Goal: Contribute content: Contribute content

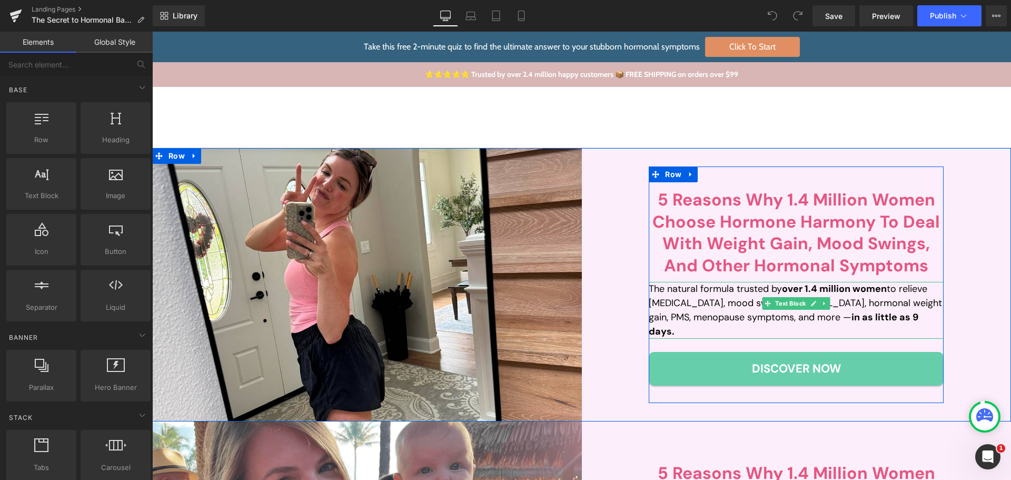
click at [742, 311] on p "The natural formula trusted by over 1.4 million women to relieve [MEDICAL_DATA]…" at bounding box center [796, 310] width 295 height 57
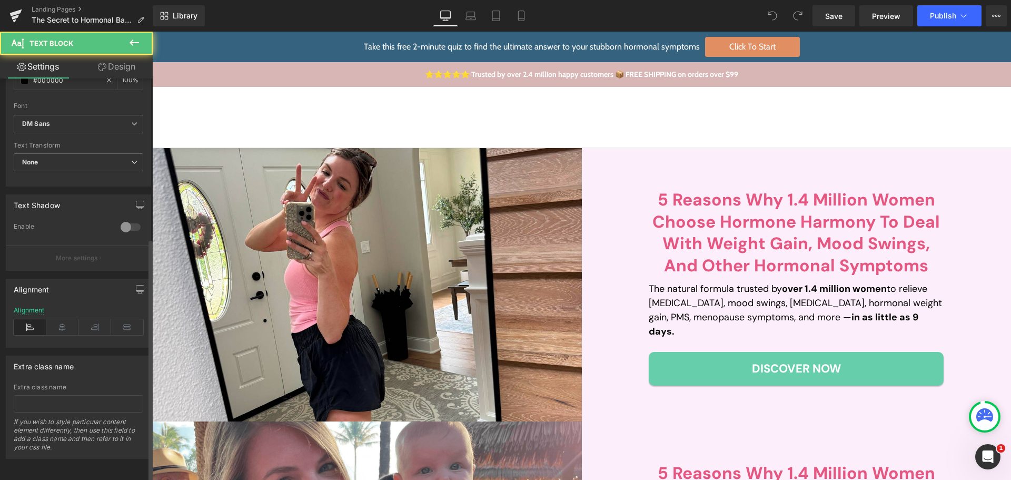
scroll to position [265, 0]
click at [57, 319] on icon at bounding box center [62, 327] width 33 height 16
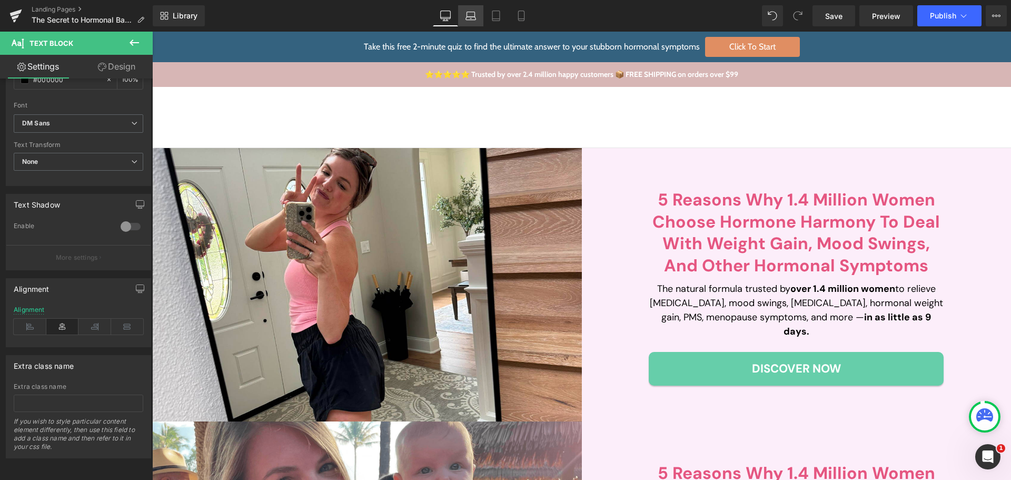
click at [481, 18] on link "Laptop" at bounding box center [470, 15] width 25 height 21
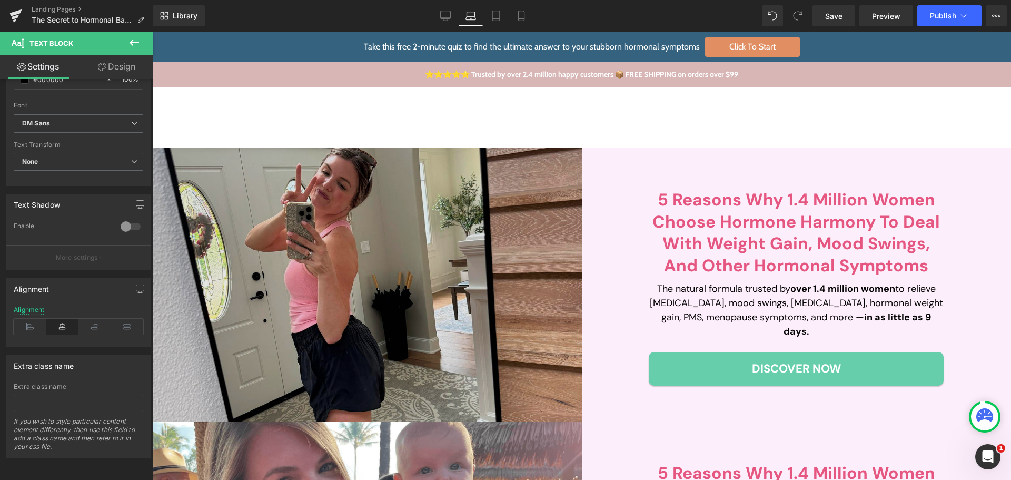
type input "100"
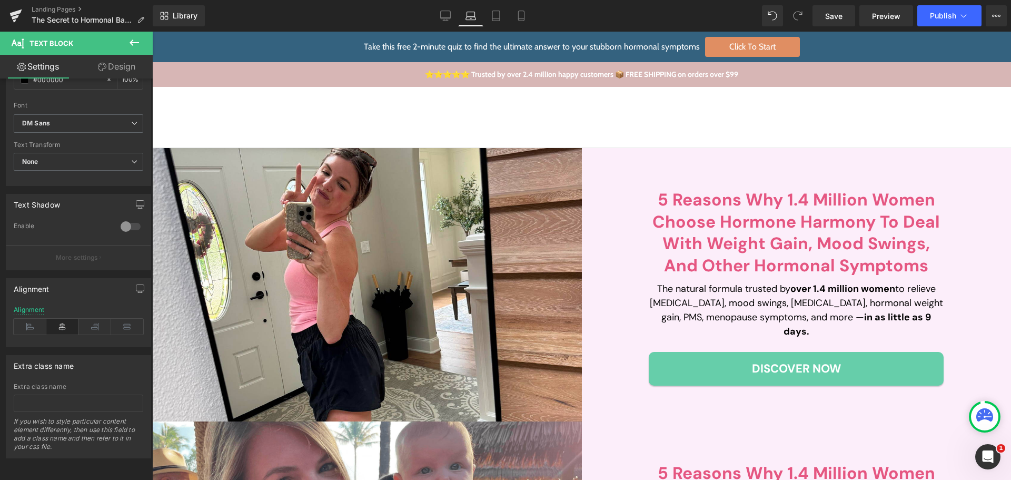
scroll to position [121, 0]
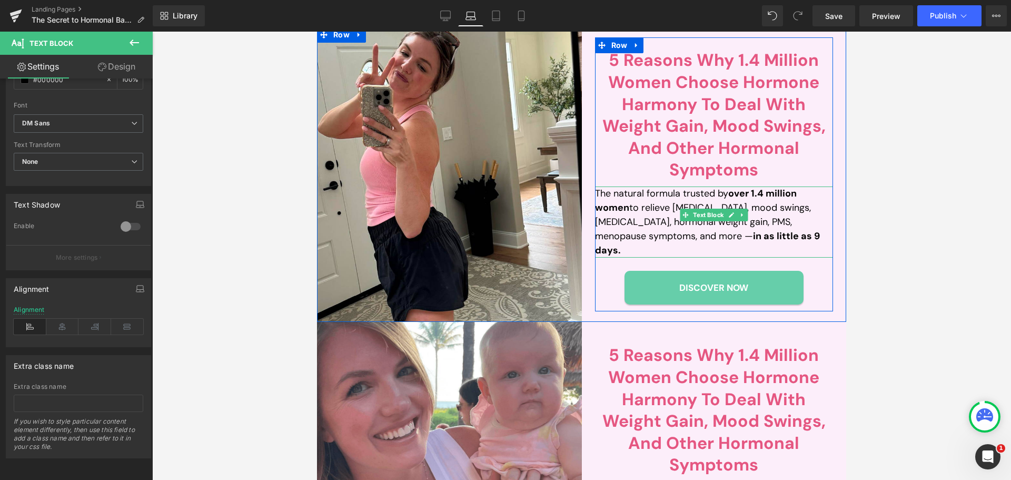
click at [641, 225] on p "The natural formula trusted by over 1.4 million women to relieve [MEDICAL_DATA]…" at bounding box center [714, 221] width 239 height 71
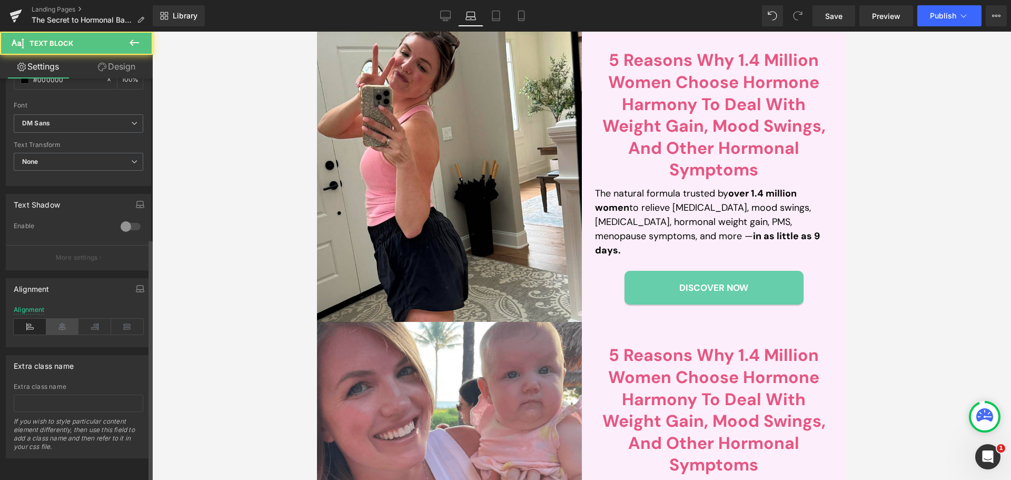
click at [58, 319] on icon at bounding box center [62, 327] width 33 height 16
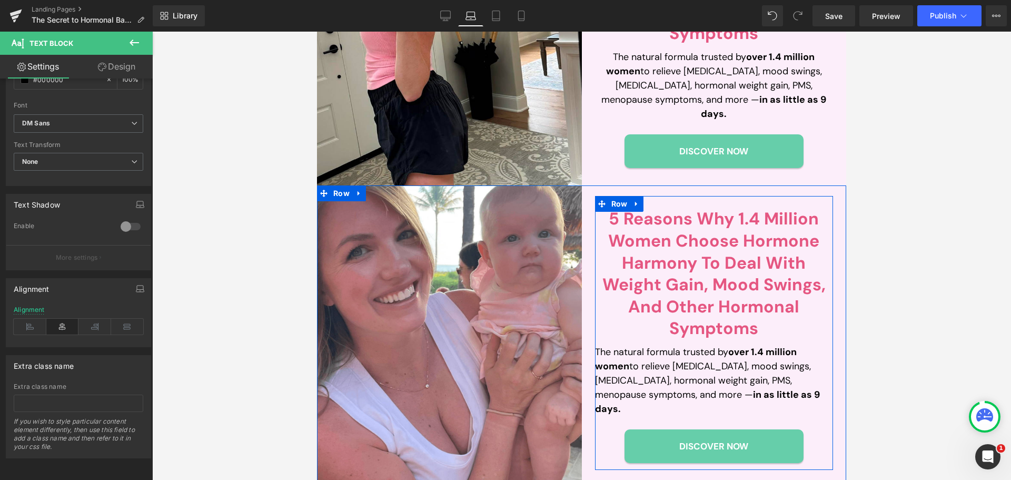
scroll to position [279, 0]
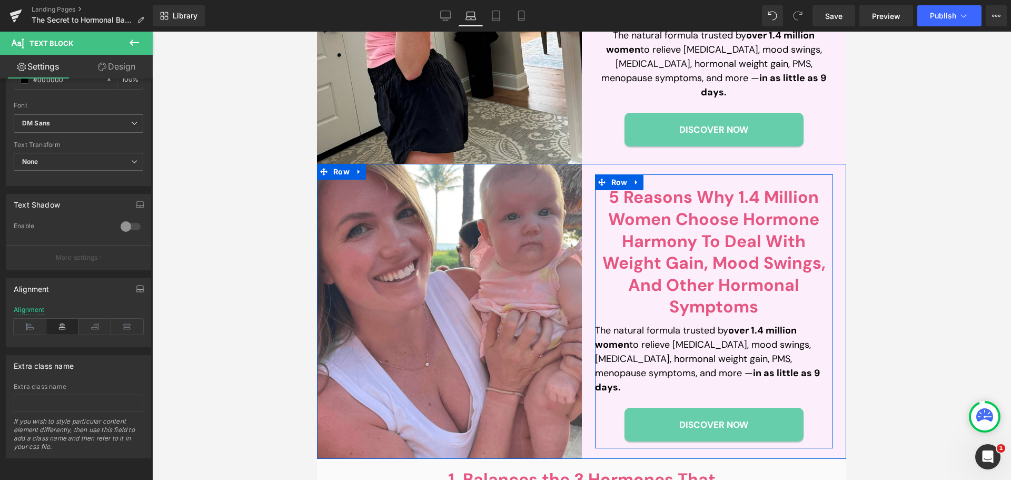
click at [673, 377] on strong "in as little as 9 days." at bounding box center [707, 380] width 225 height 27
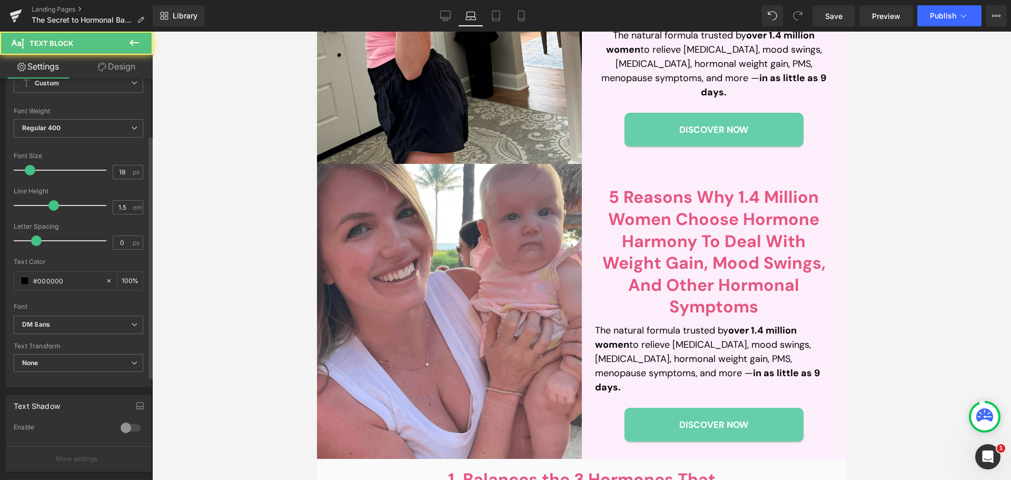
scroll to position [211, 0]
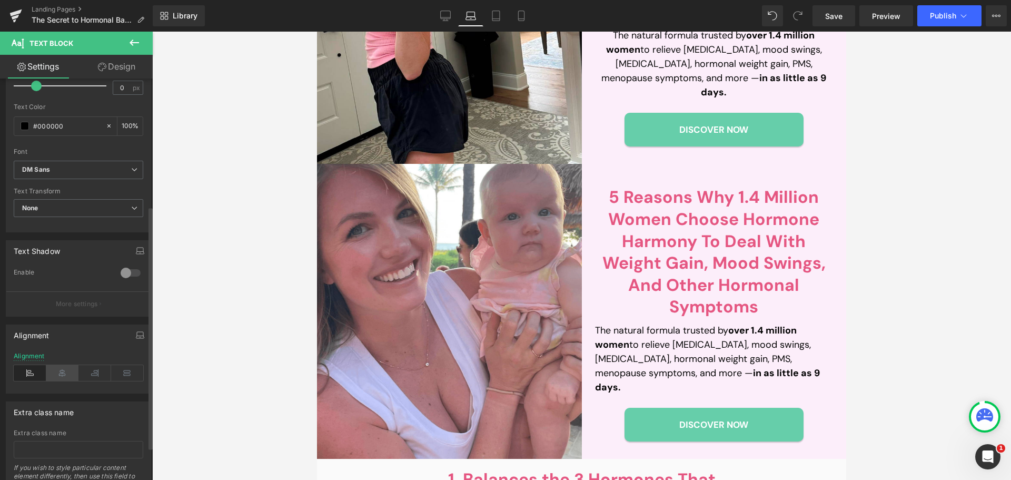
click at [58, 369] on icon at bounding box center [62, 373] width 33 height 16
click at [450, 19] on icon at bounding box center [446, 15] width 10 height 8
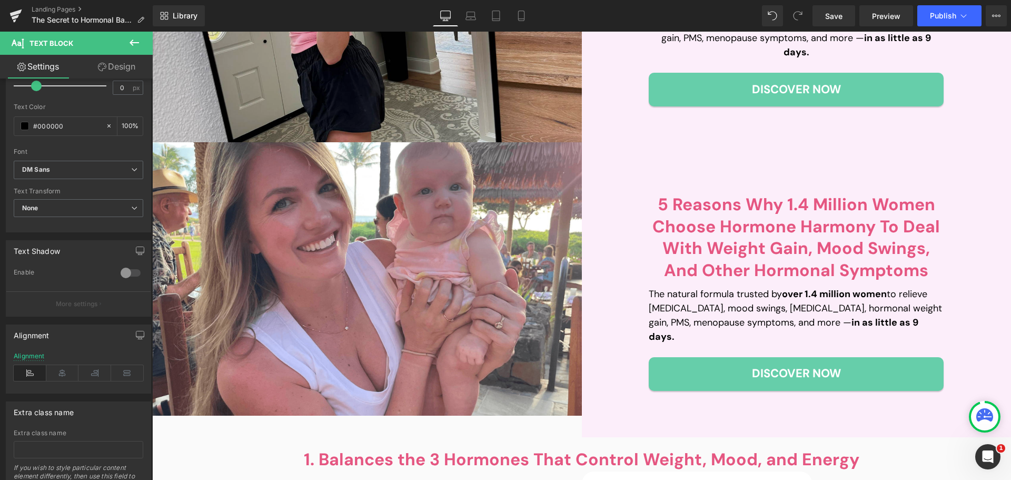
type input "100"
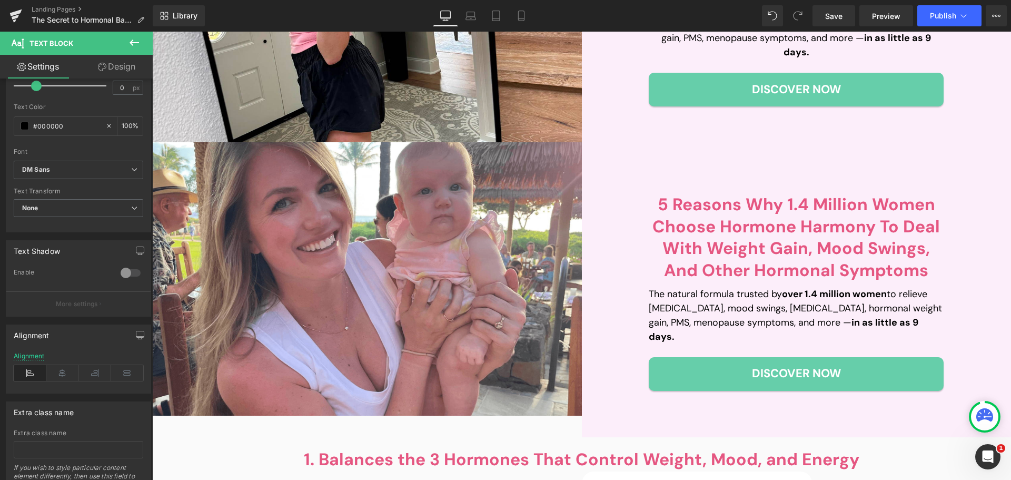
scroll to position [243, 0]
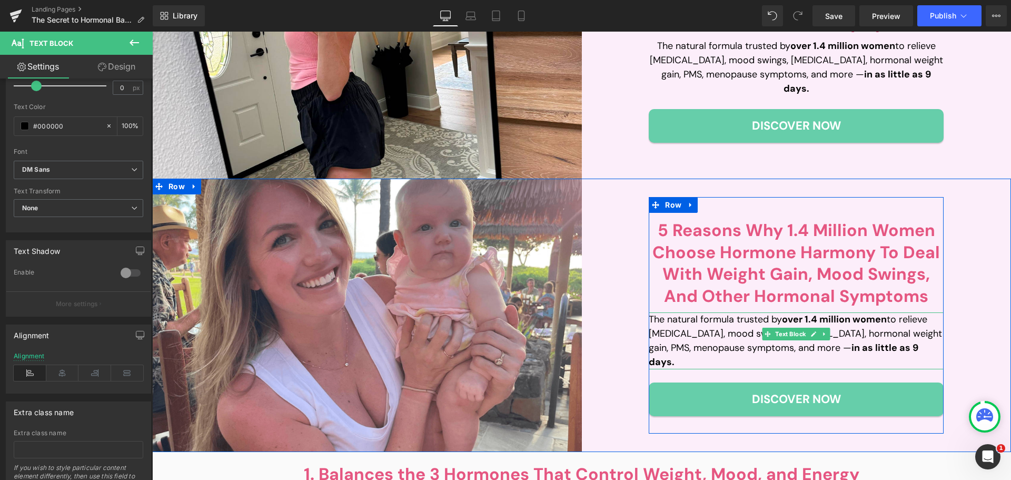
click at [693, 349] on p "The natural formula trusted by over 1.4 million women to relieve [MEDICAL_DATA]…" at bounding box center [796, 340] width 295 height 57
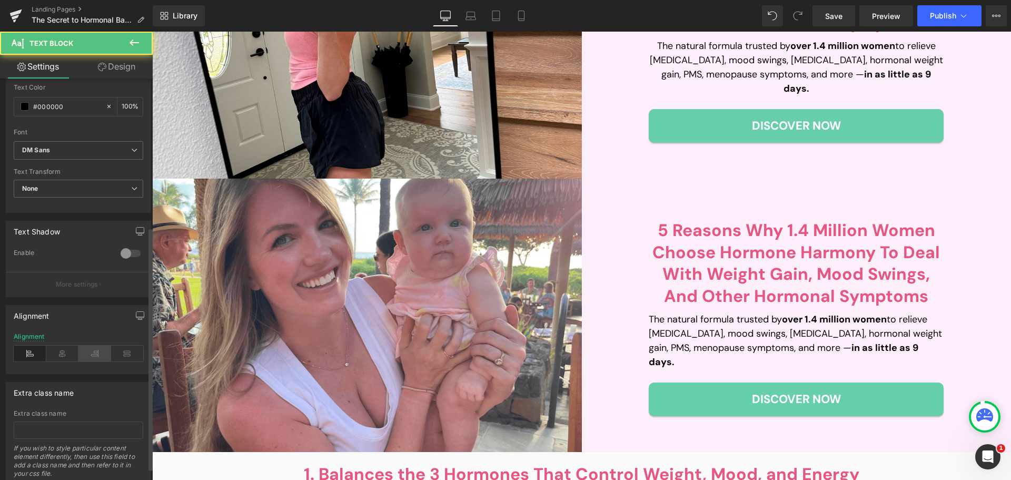
scroll to position [265, 0]
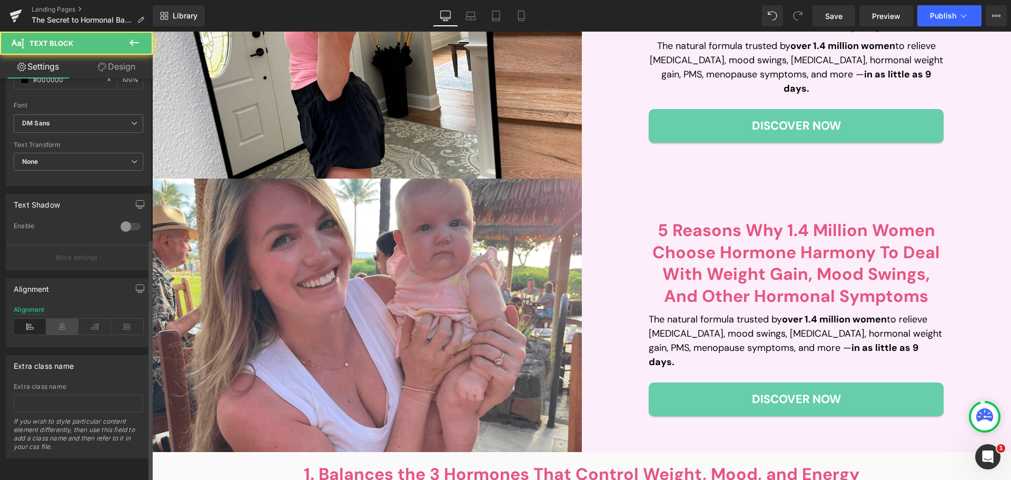
click at [65, 319] on icon at bounding box center [62, 327] width 33 height 16
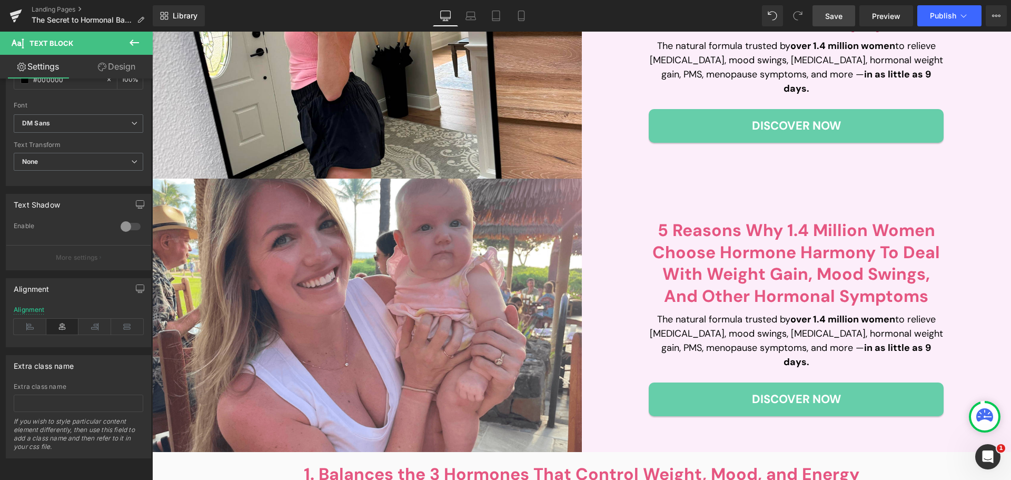
click at [850, 12] on link "Save" at bounding box center [834, 15] width 43 height 21
drag, startPoint x: 849, startPoint y: 18, endPoint x: 360, endPoint y: 159, distance: 508.1
click at [849, 18] on link "Save" at bounding box center [834, 15] width 43 height 21
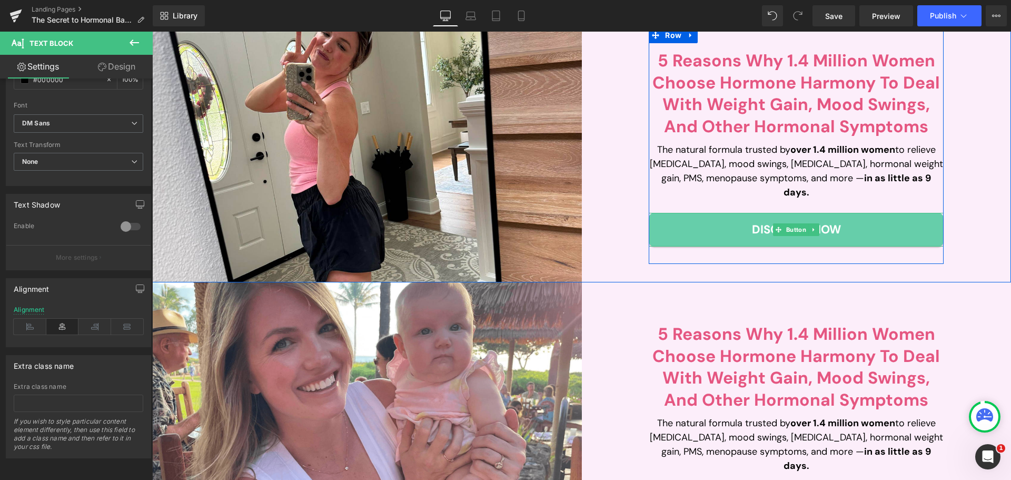
scroll to position [0, 0]
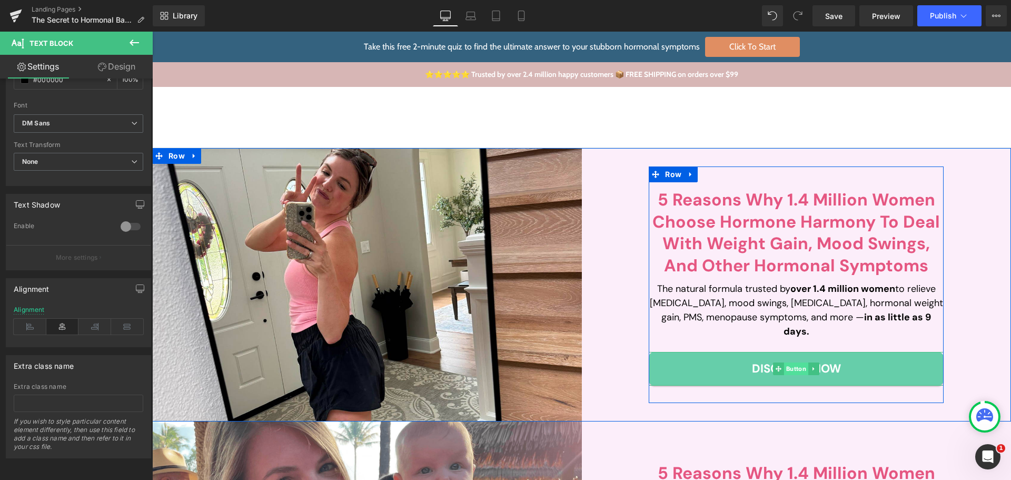
click at [789, 362] on span "Button" at bounding box center [796, 368] width 24 height 13
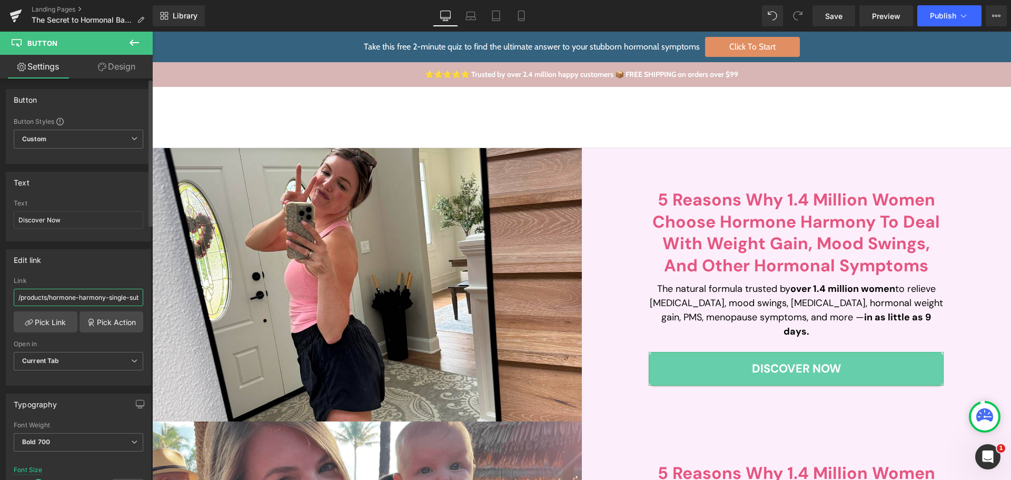
click at [63, 302] on input "/products/hormone-harmony-single-subs" at bounding box center [79, 297] width 130 height 17
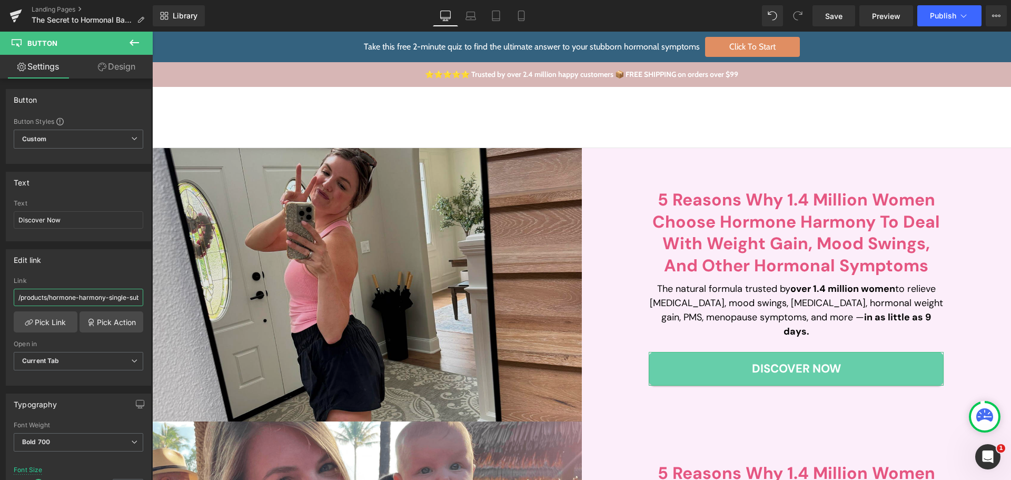
scroll to position [0, 9]
drag, startPoint x: 228, startPoint y: 331, endPoint x: 159, endPoint y: 294, distance: 78.7
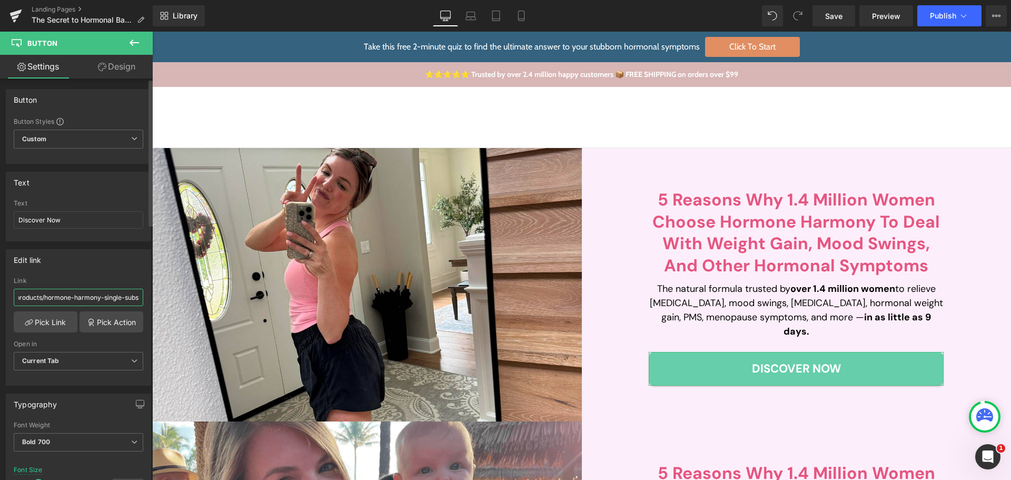
click at [76, 296] on input "/products/hormone-harmony-single-subs" at bounding box center [79, 297] width 130 height 17
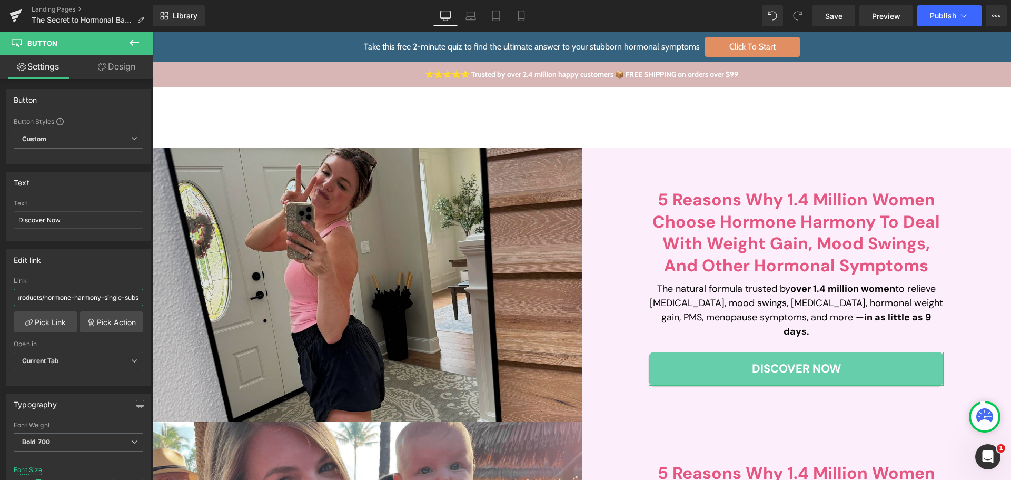
paste input "the-new-ultra-potent-hormone-harmony"
type input "/products/the-new-ultra-potent-hormone-harmony"
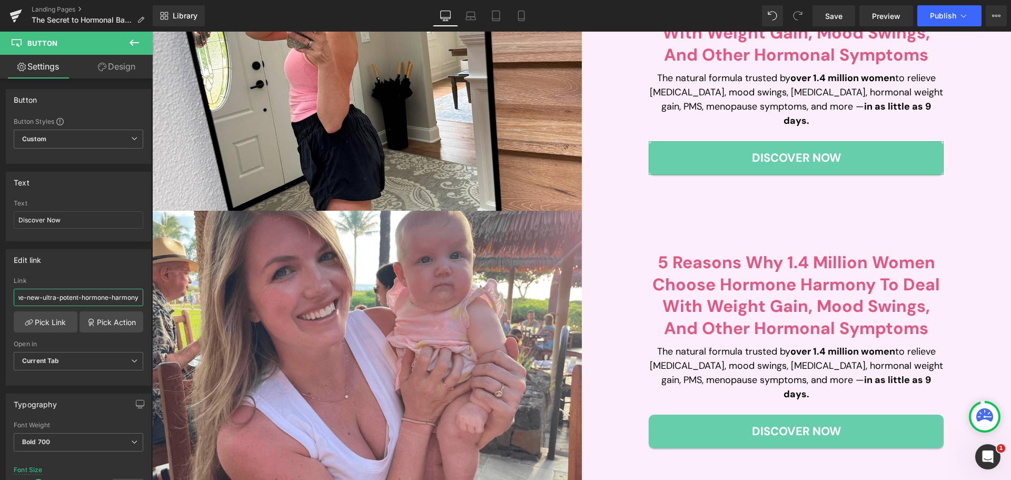
scroll to position [0, 0]
drag, startPoint x: 124, startPoint y: 298, endPoint x: -23, endPoint y: 291, distance: 147.6
click at [0, 291] on html "Button You are previewing how the will restyle your page. You can not edit Elem…" at bounding box center [505, 240] width 1011 height 480
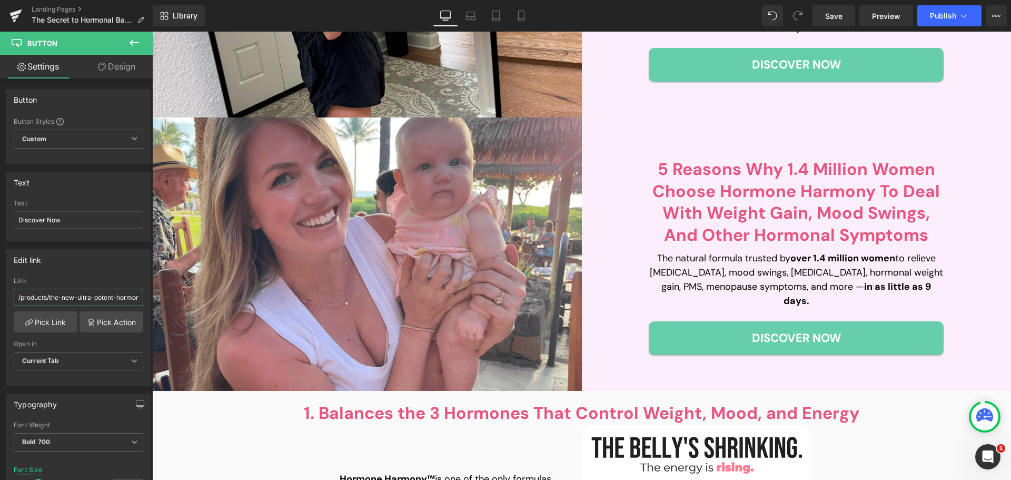
scroll to position [316, 0]
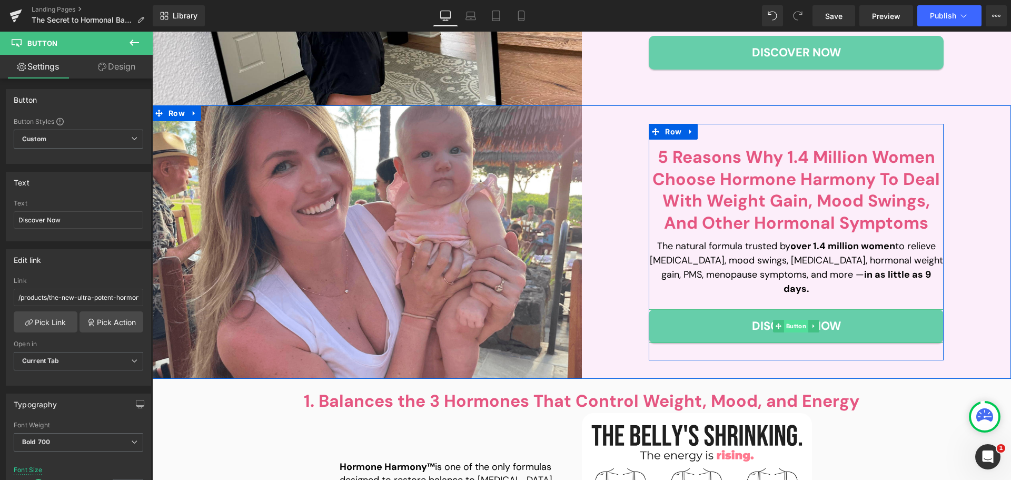
click at [797, 320] on span "Button" at bounding box center [796, 326] width 24 height 13
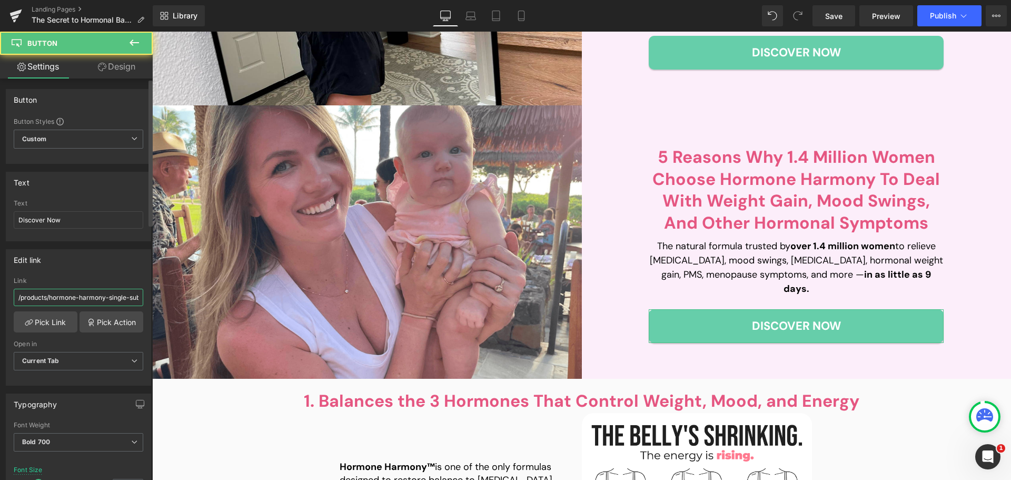
click at [110, 291] on input "/products/hormone-harmony-single-subs" at bounding box center [79, 297] width 130 height 17
paste input "the-new-ultra-potent-hormone-harmony"
type input "/products/the-new-ultra-potent-hormone-harmony"
click at [104, 282] on div "Link" at bounding box center [79, 280] width 130 height 7
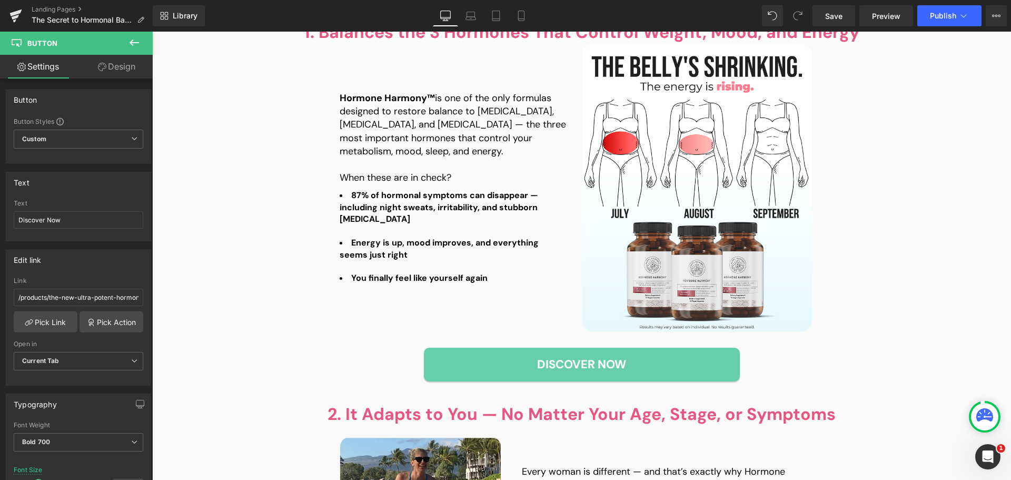
scroll to position [843, 0]
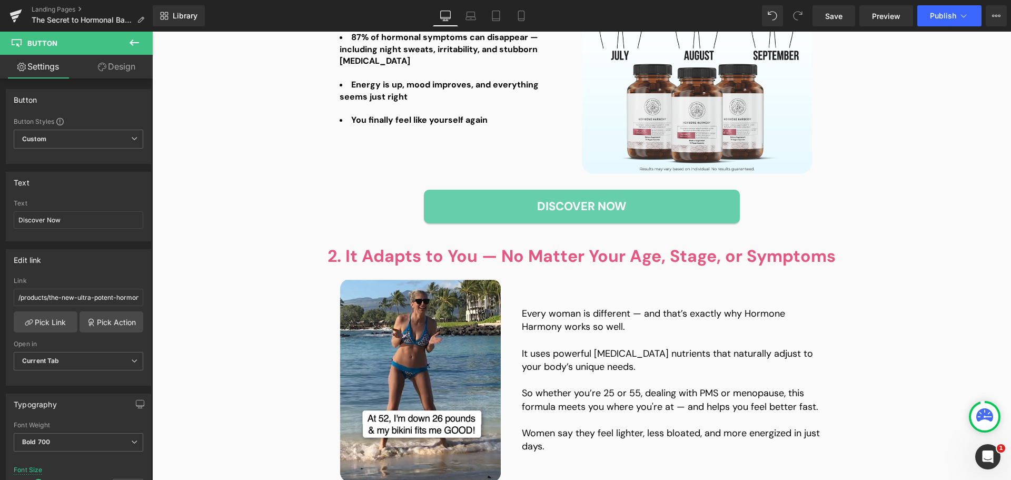
click at [341, 210] on div "Discover Now" at bounding box center [582, 207] width 632 height 34
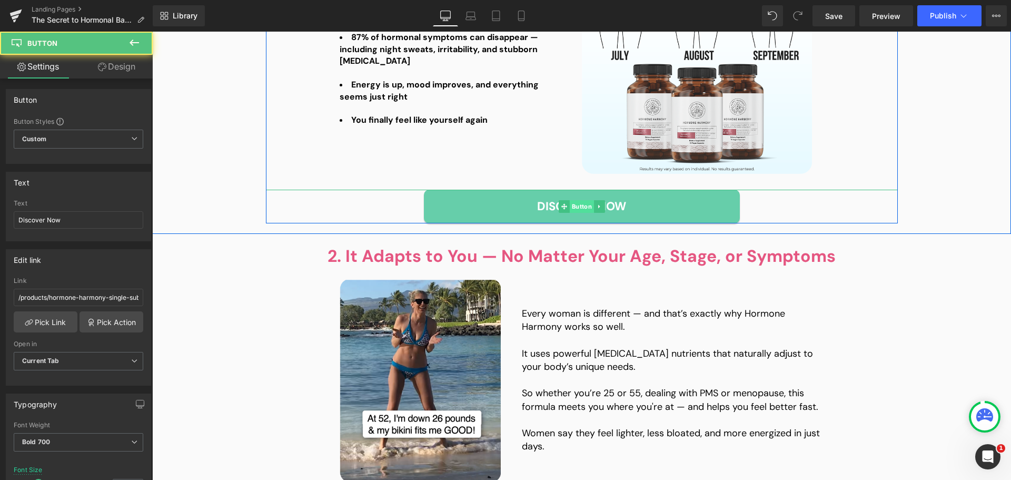
click at [579, 209] on span "Button" at bounding box center [581, 206] width 24 height 13
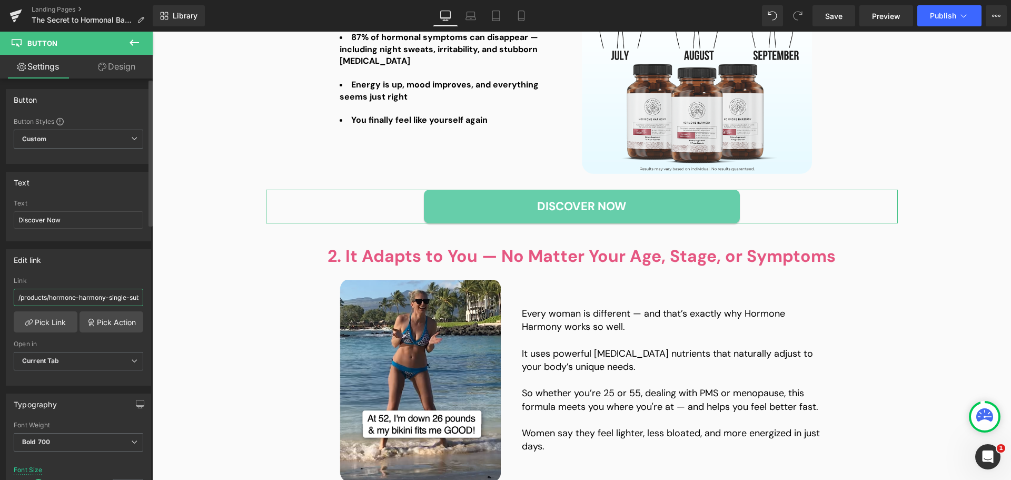
click at [75, 294] on input "/products/hormone-harmony-single-subs" at bounding box center [79, 297] width 130 height 17
paste input "the-new-ultra-potent-hormone-harmony"
type input "/products/the-new-ultra-potent-hormone-harmony"
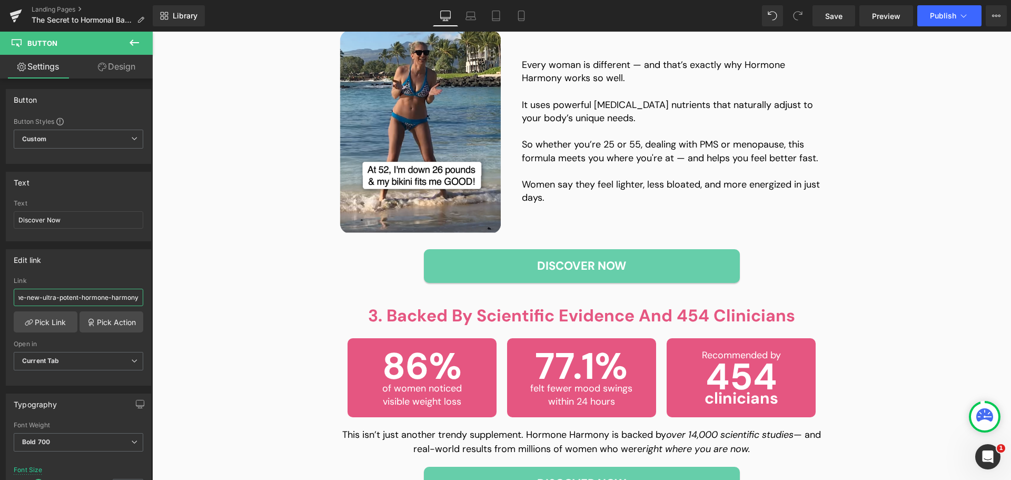
scroll to position [1106, 0]
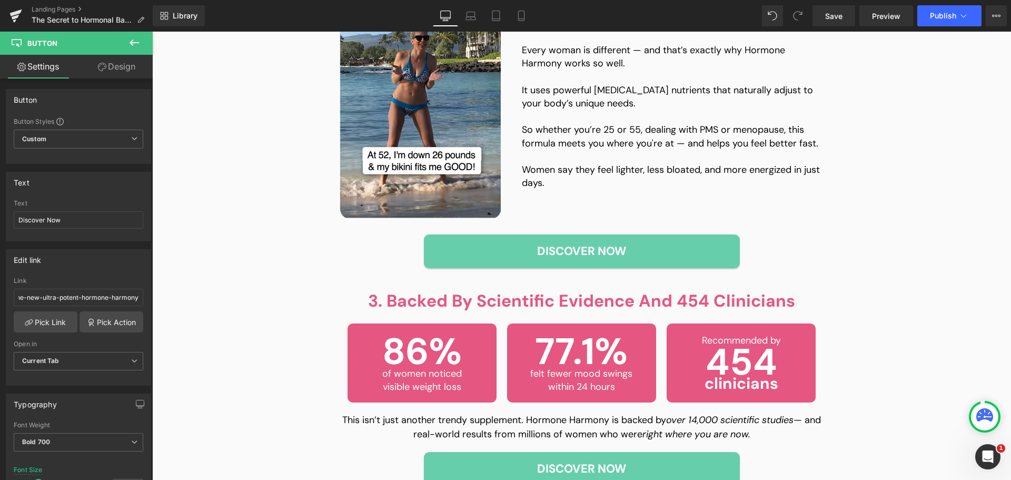
click at [328, 251] on div "Discover Now" at bounding box center [582, 251] width 632 height 34
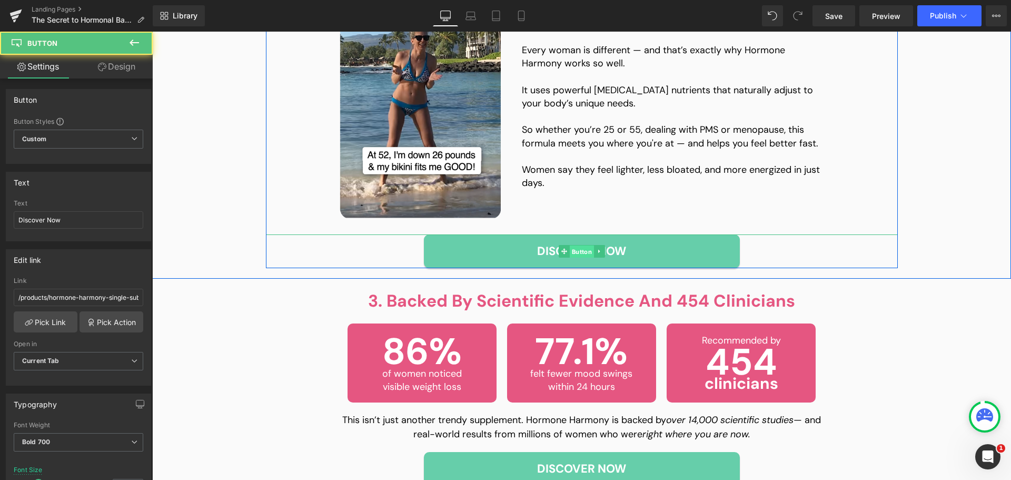
click at [579, 250] on span "Button" at bounding box center [581, 251] width 24 height 13
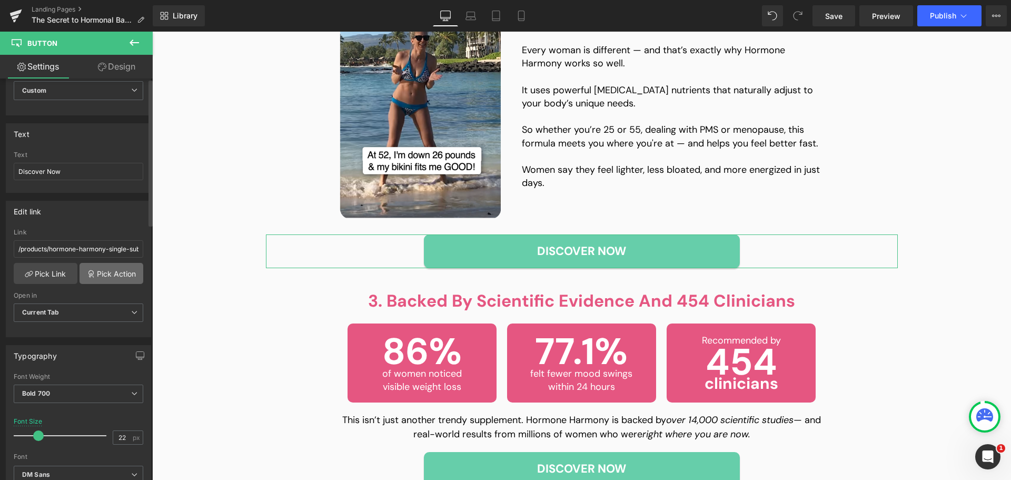
scroll to position [53, 0]
click at [96, 250] on input "/products/hormone-harmony-single-subs" at bounding box center [79, 244] width 130 height 17
paste input "the-new-ultra-potent-hormone-harmony"
type input "/products/the-new-ultra-potent-hormone-harmony"
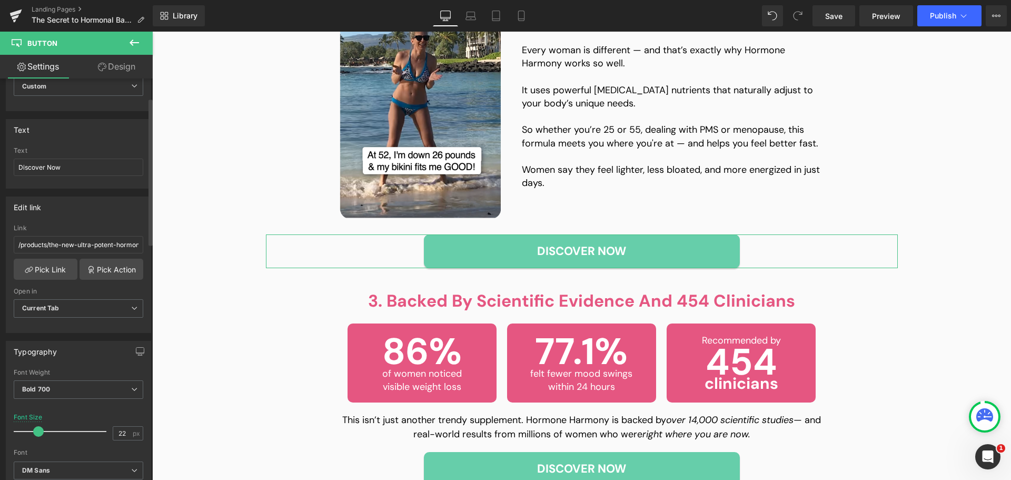
click at [109, 228] on div "Link" at bounding box center [79, 227] width 130 height 7
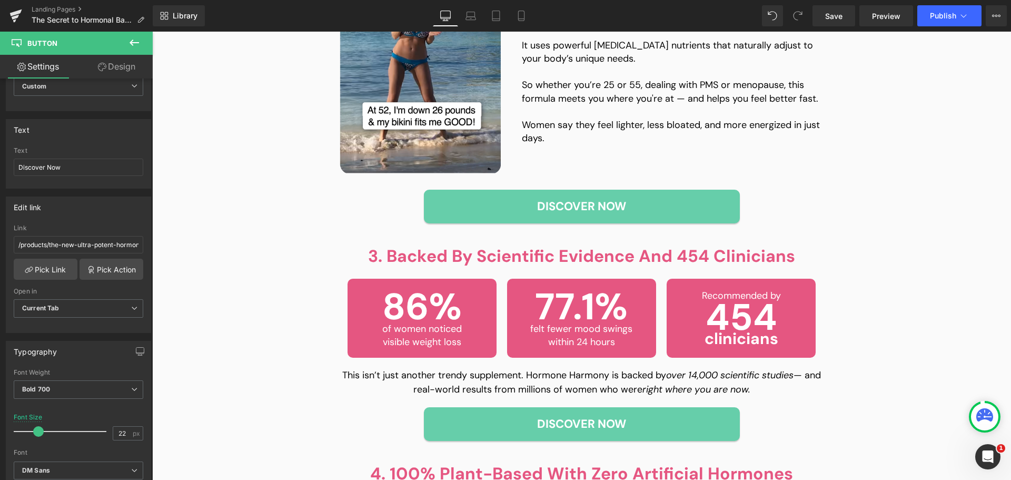
scroll to position [1370, 0]
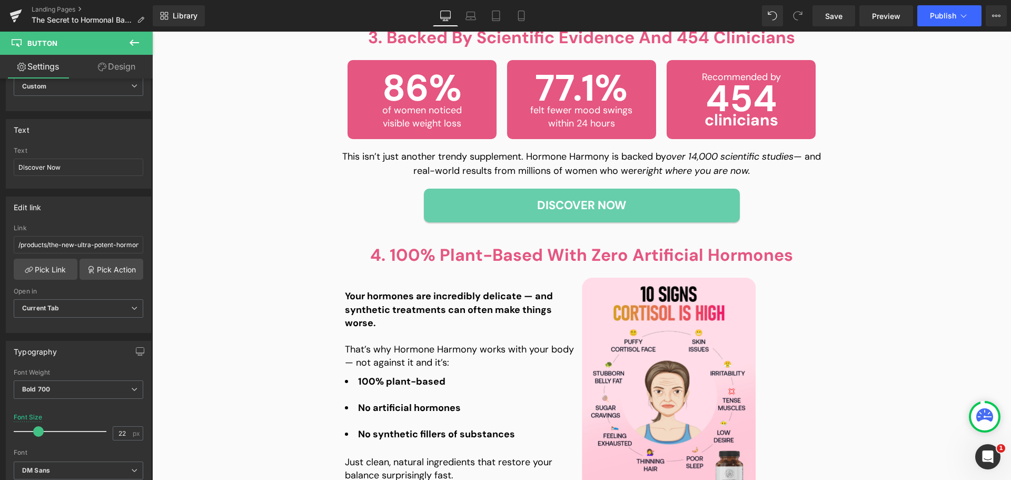
click at [371, 211] on div "Discover Now" at bounding box center [582, 206] width 632 height 34
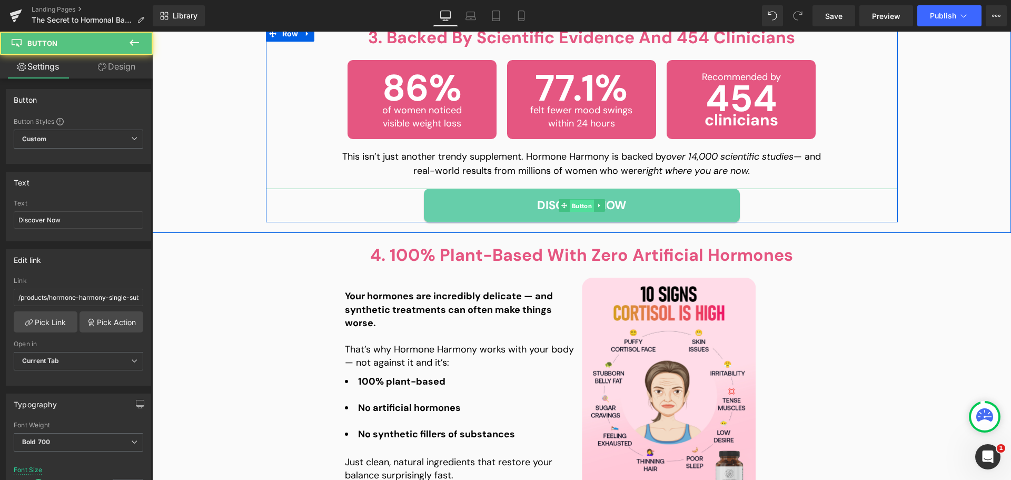
click at [582, 202] on span "Button" at bounding box center [581, 206] width 24 height 13
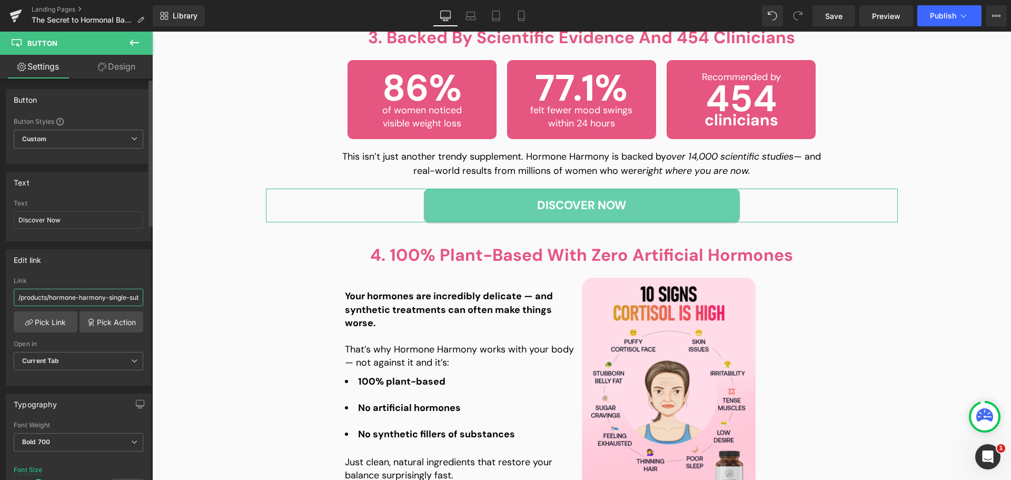
click at [72, 293] on input "/products/hormone-harmony-single-subs" at bounding box center [79, 297] width 130 height 17
paste input "the-new-ultra-potent-hormone-harmony"
type input "/products/the-new-ultra-potent-hormone-harmony"
click at [96, 278] on div "Link" at bounding box center [79, 280] width 130 height 7
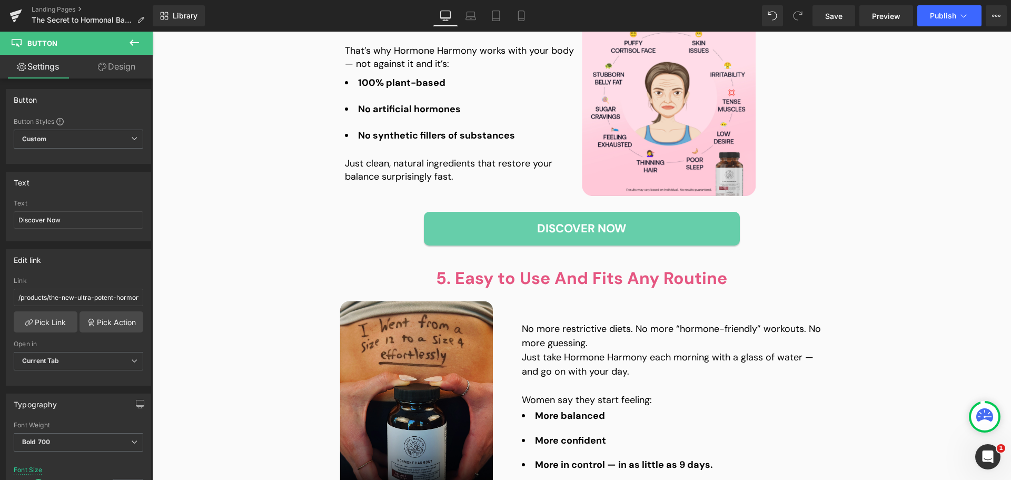
scroll to position [1791, 0]
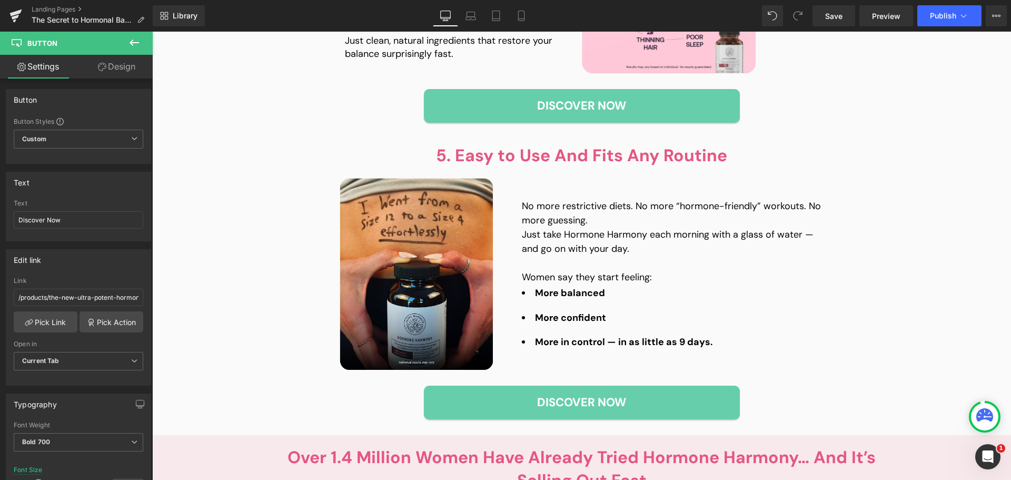
click at [391, 113] on div "Discover Now" at bounding box center [582, 106] width 474 height 34
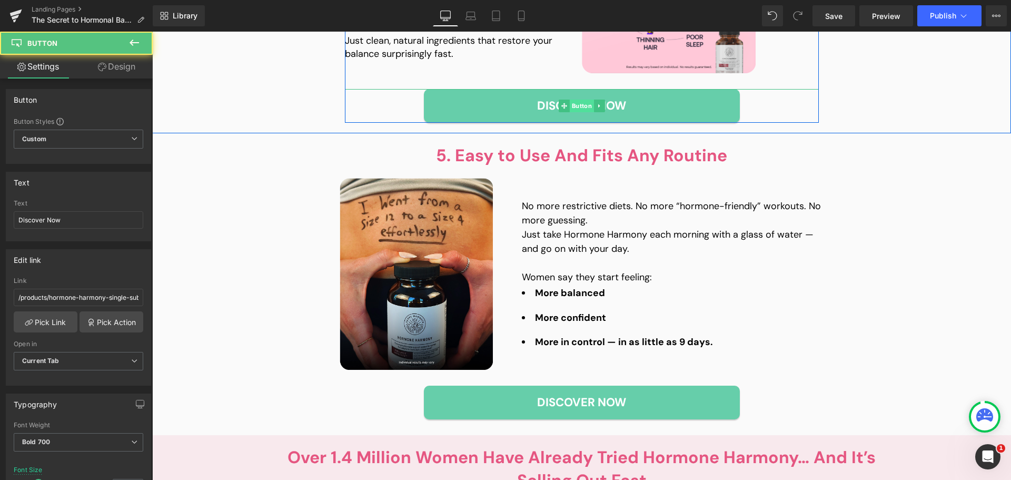
click at [579, 106] on span "Button" at bounding box center [581, 106] width 24 height 13
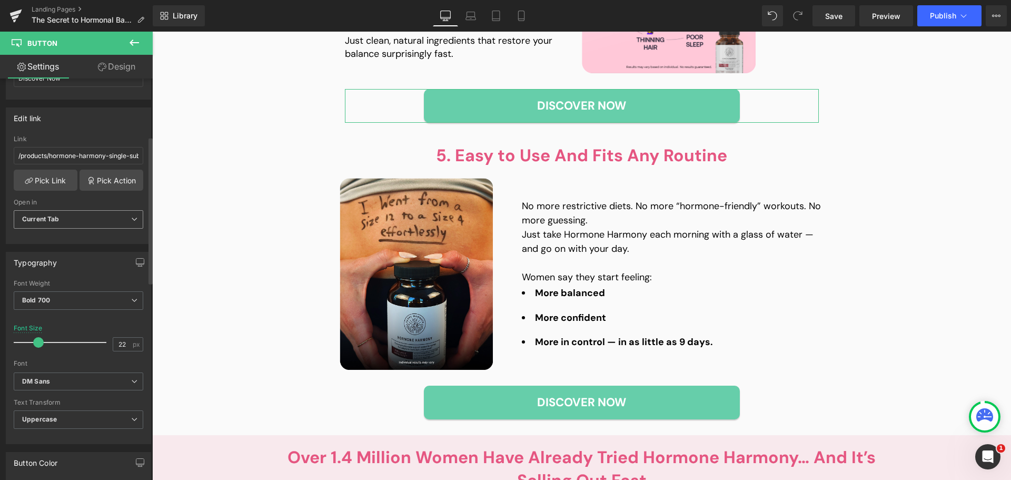
scroll to position [158, 0]
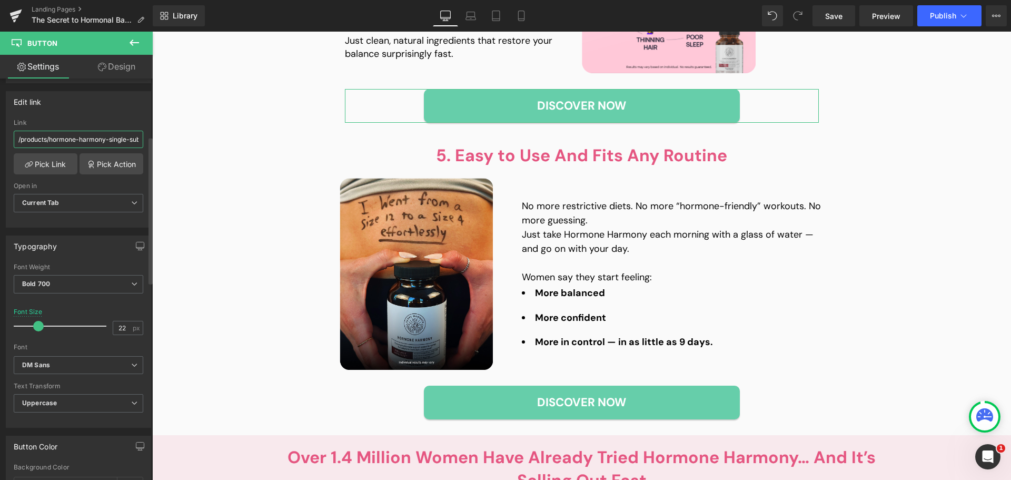
click at [95, 146] on input "/products/hormone-harmony-single-subs" at bounding box center [79, 139] width 130 height 17
paste input "the-new-ultra-potent-hormone-harmony"
type input "/products/the-new-ultra-potent-hormone-harmony"
click at [108, 122] on div "Link" at bounding box center [79, 122] width 130 height 7
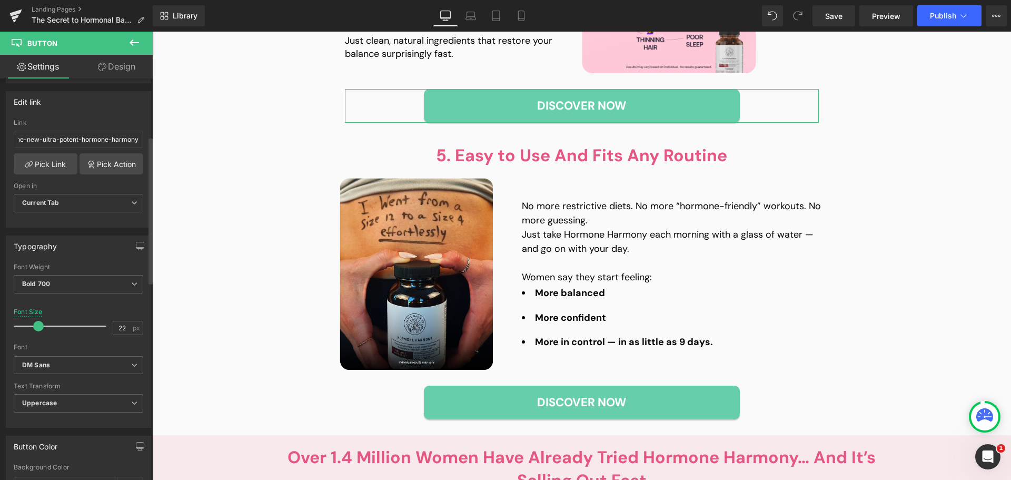
scroll to position [0, 0]
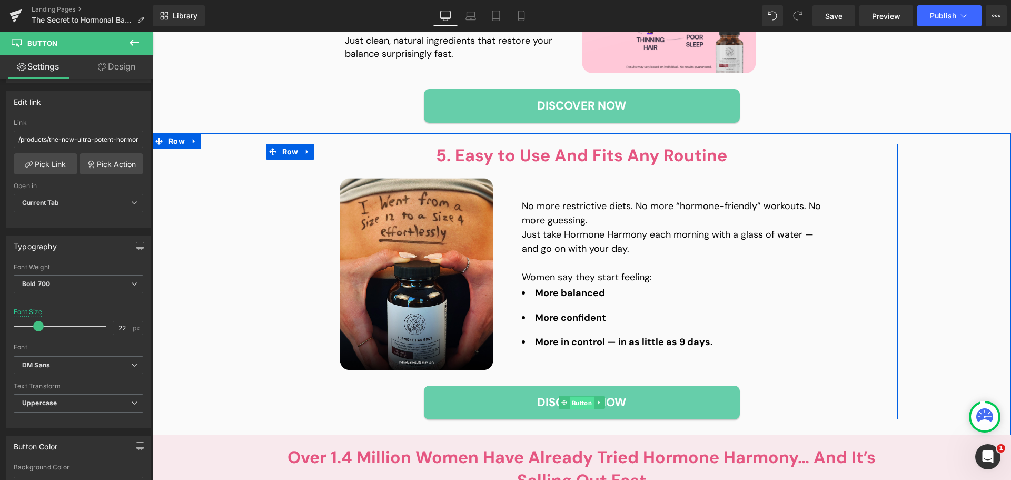
click at [575, 402] on span "Button" at bounding box center [581, 402] width 24 height 13
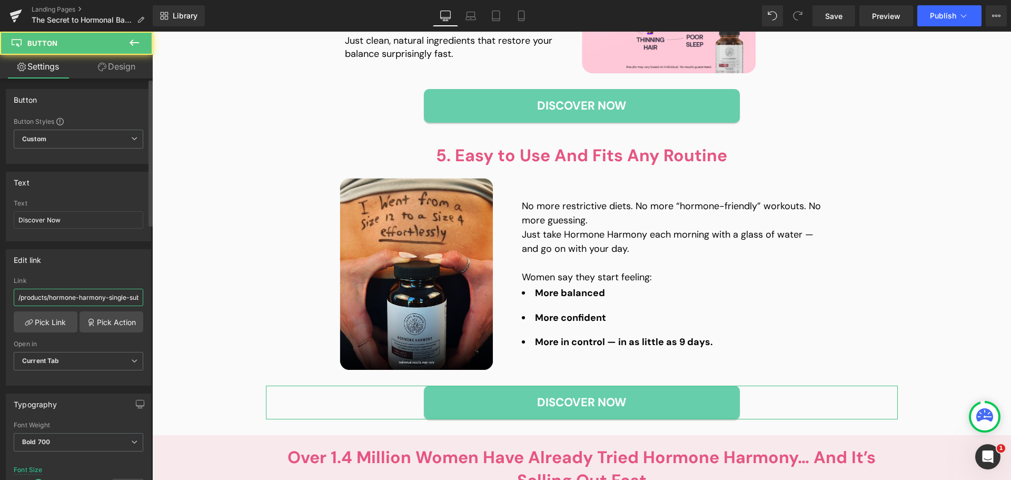
click at [84, 297] on input "/products/hormone-harmony-single-subs" at bounding box center [79, 297] width 130 height 17
paste input "the-new-ultra-potent-hormone-harmony"
type input "/products/the-new-ultra-potent-hormone-harmony"
click at [113, 275] on div "Edit link /products/the-new-ultra-potent-hormone-harmony Link /products/the-new…" at bounding box center [78, 317] width 145 height 136
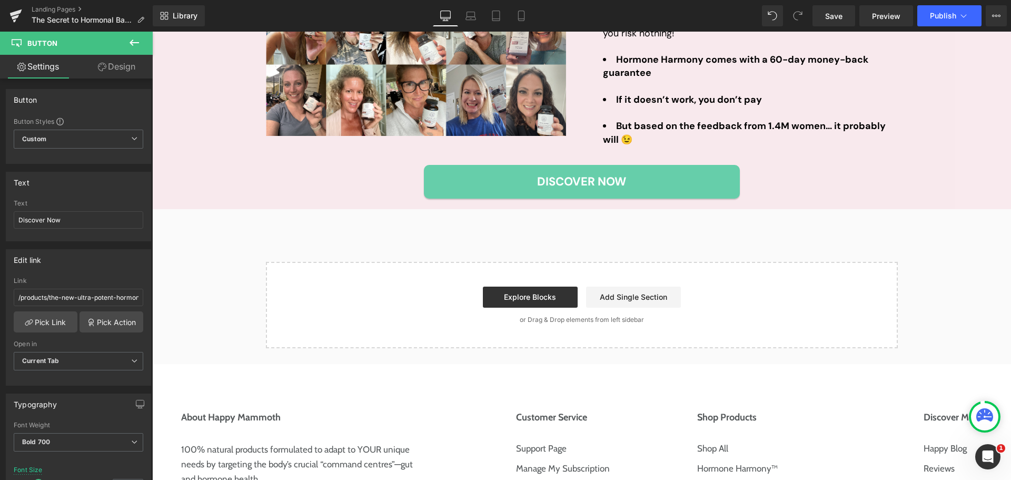
scroll to position [2370, 0]
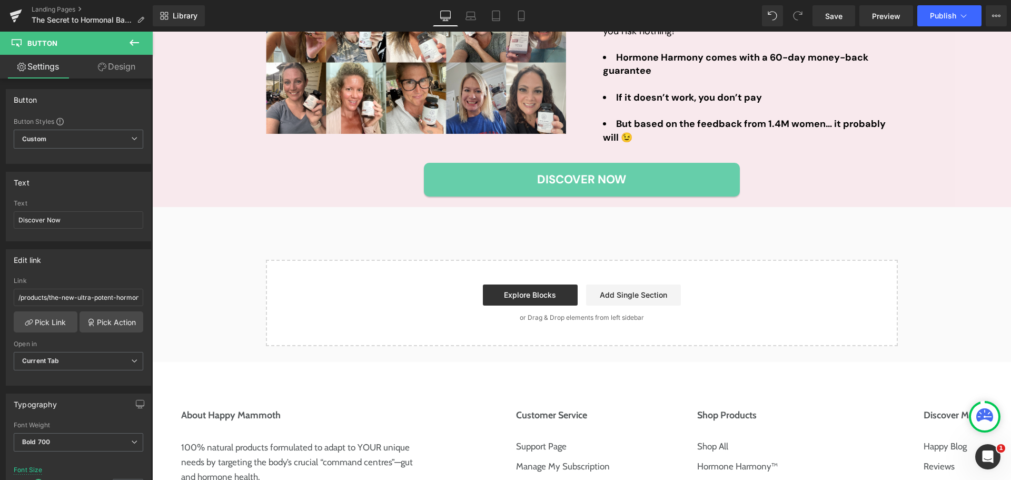
click at [383, 186] on div "Discover Now" at bounding box center [582, 180] width 632 height 34
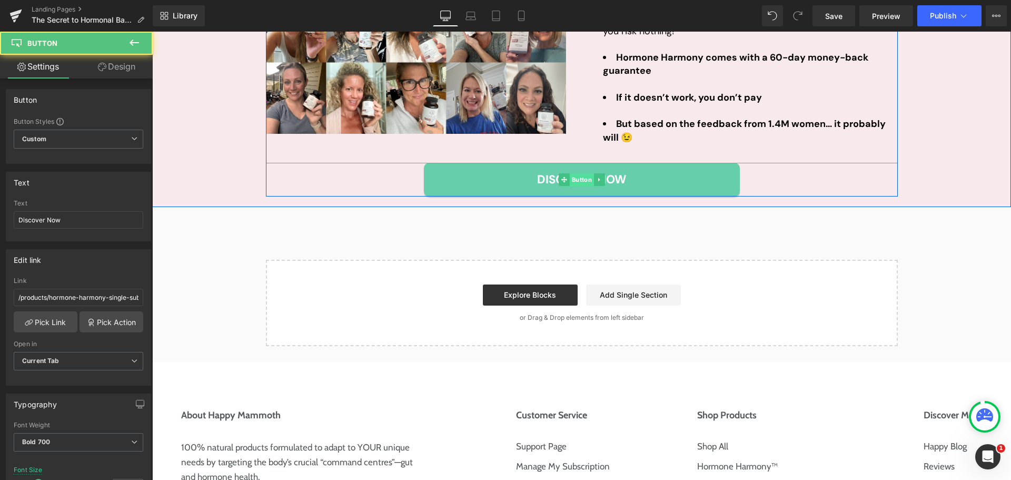
click at [579, 180] on span "Button" at bounding box center [581, 179] width 24 height 13
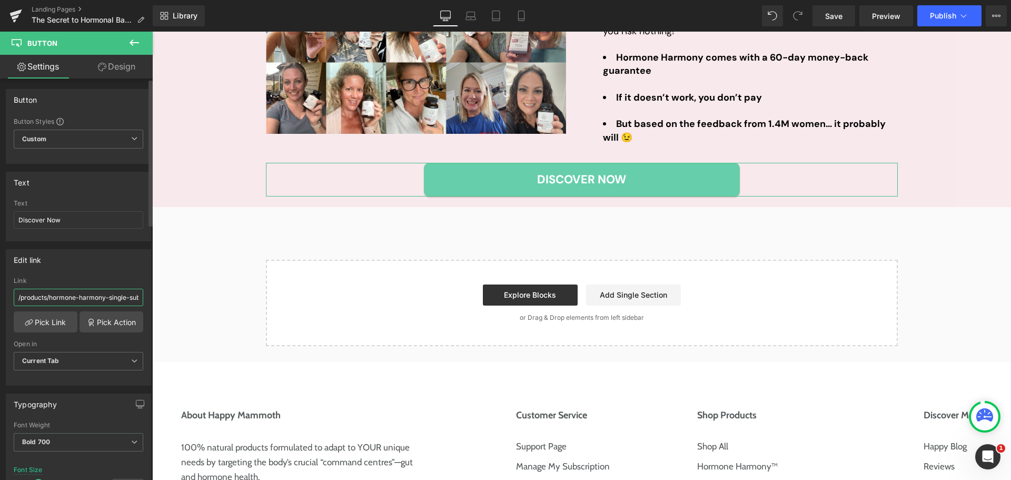
click at [91, 302] on input "/products/hormone-harmony-single-subs" at bounding box center [79, 297] width 130 height 17
paste input "the-new-ultra-potent-hormone-harmony"
type input "/products/the-new-ultra-potent-hormone-harmony"
click at [108, 273] on div "Edit link /products/the-new-ultra-potent-hormone-harmony Link /products/the-new…" at bounding box center [78, 317] width 145 height 136
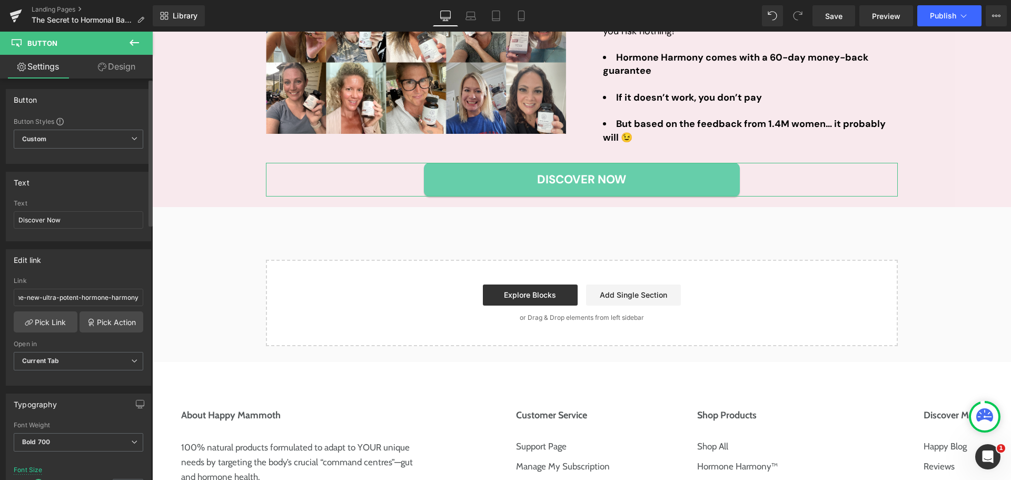
scroll to position [0, 0]
click at [845, 12] on link "Save" at bounding box center [834, 15] width 43 height 21
click at [518, 18] on icon at bounding box center [521, 16] width 11 height 11
type input "16"
type input "100"
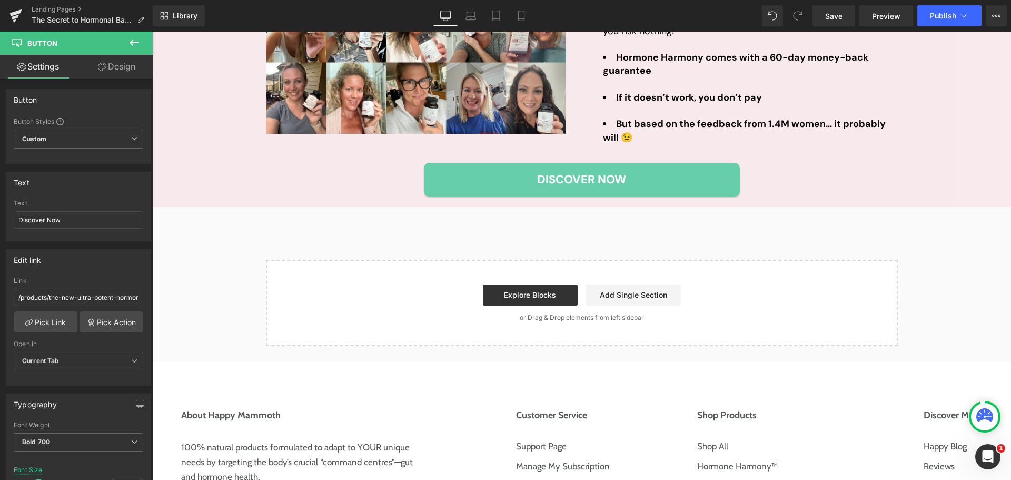
type input "100"
type input "340"
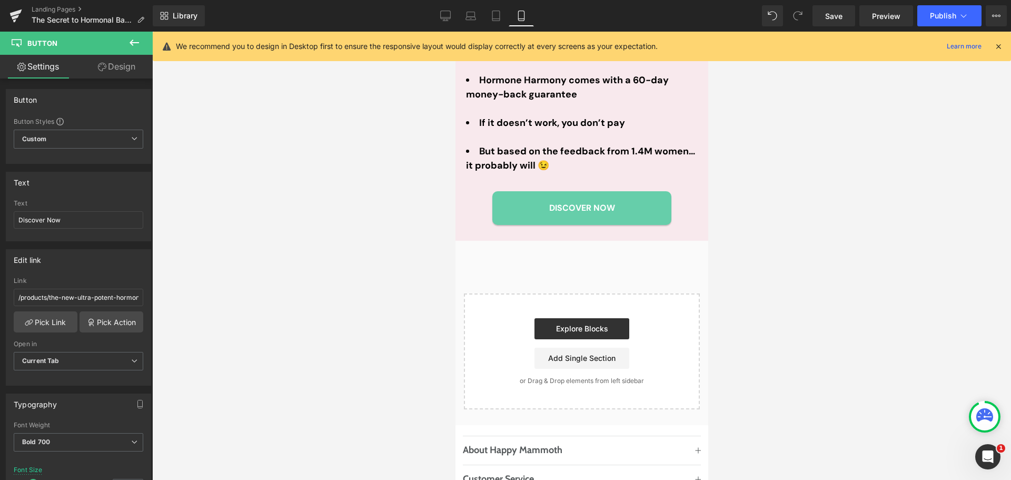
scroll to position [4202, 0]
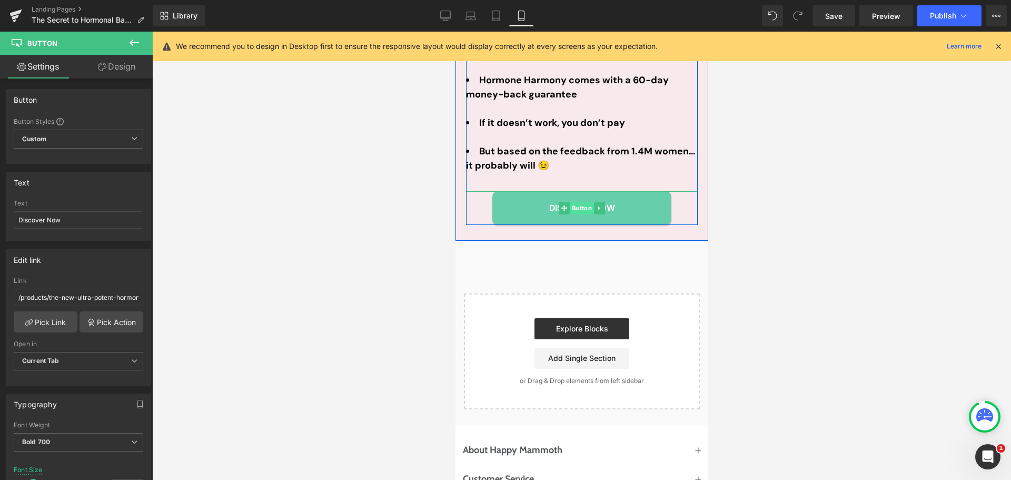
click at [573, 202] on span "Button" at bounding box center [581, 208] width 24 height 13
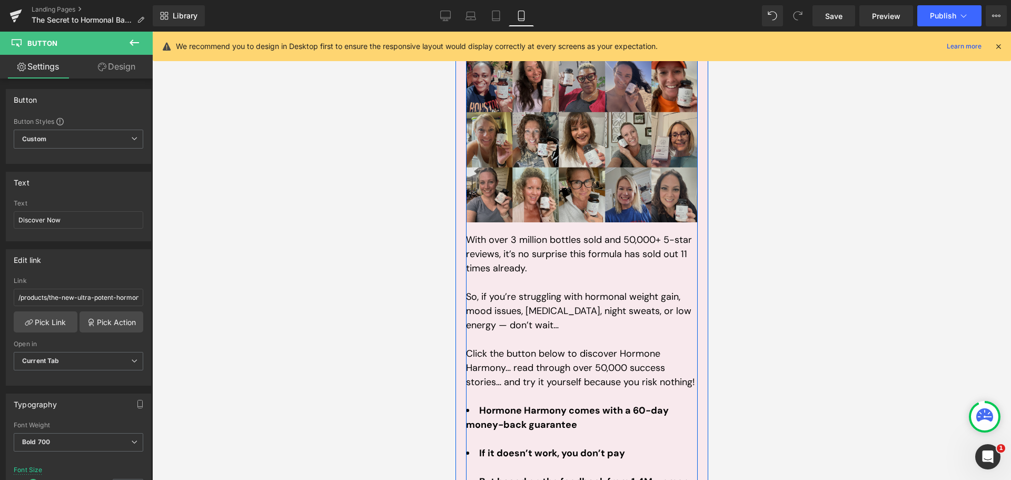
scroll to position [3622, 0]
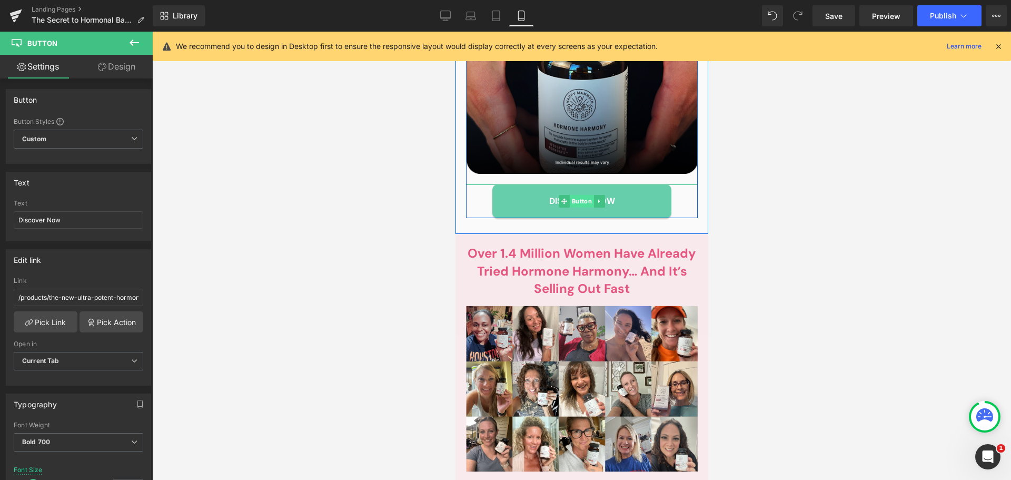
click at [575, 195] on span "Button" at bounding box center [581, 201] width 24 height 13
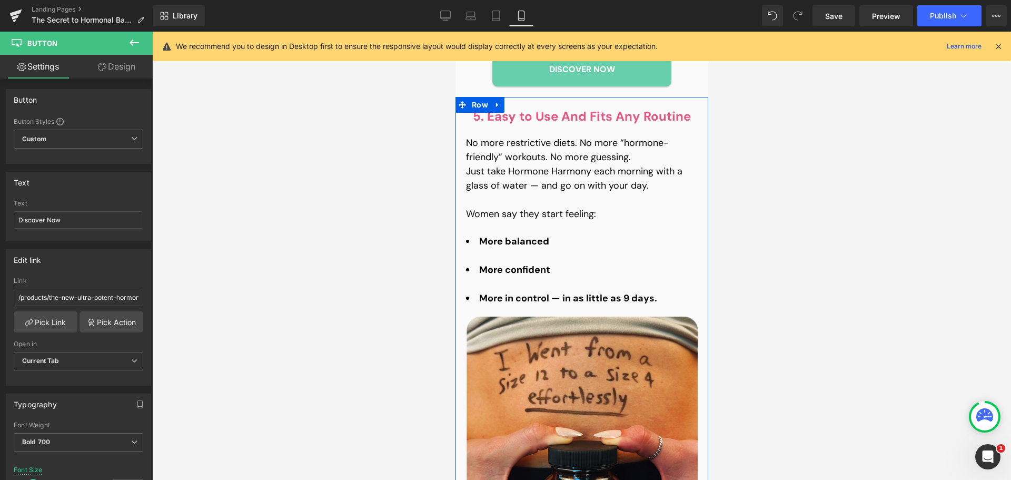
scroll to position [2938, 0]
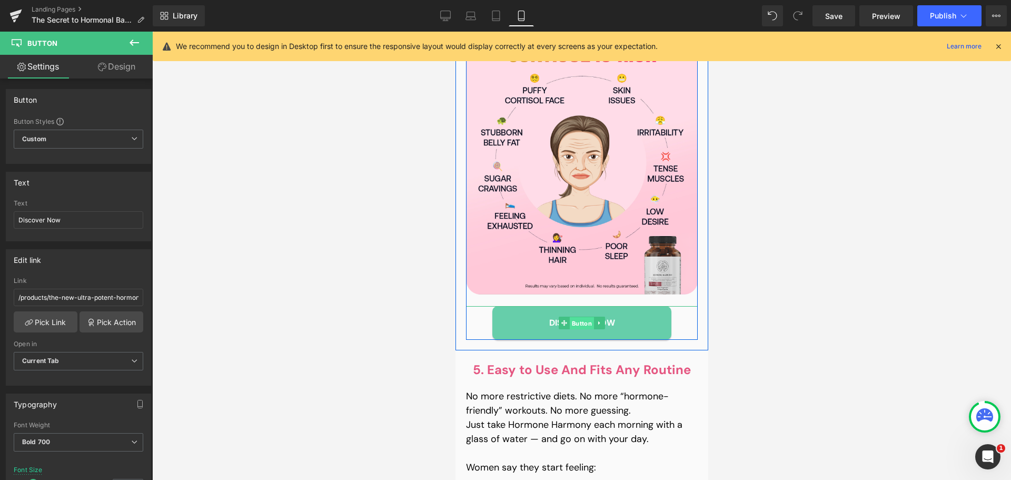
click at [582, 317] on span "Button" at bounding box center [581, 323] width 24 height 13
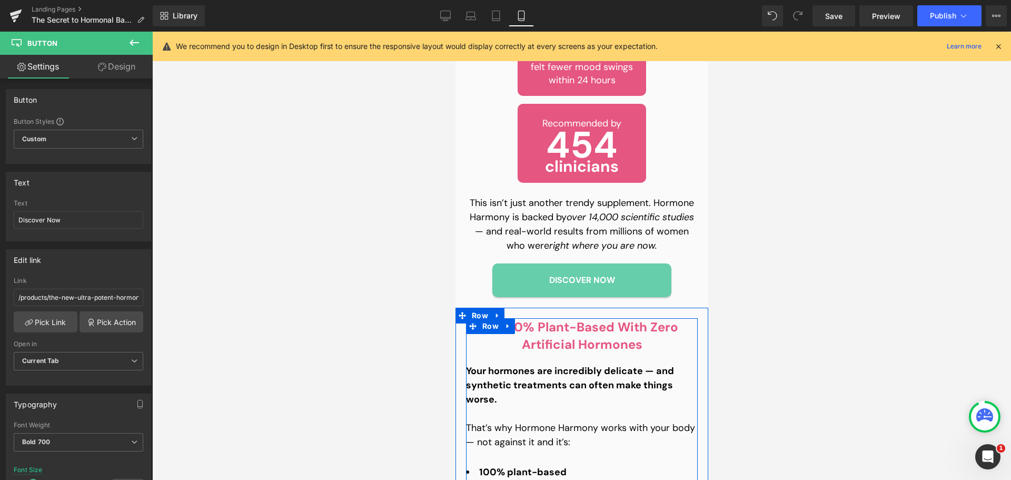
scroll to position [2306, 0]
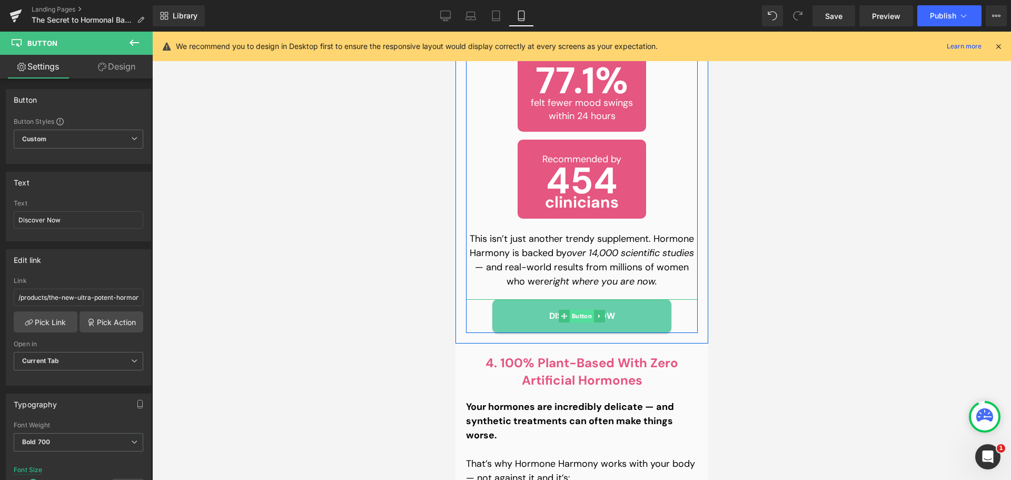
click at [579, 310] on span "Button" at bounding box center [581, 316] width 24 height 13
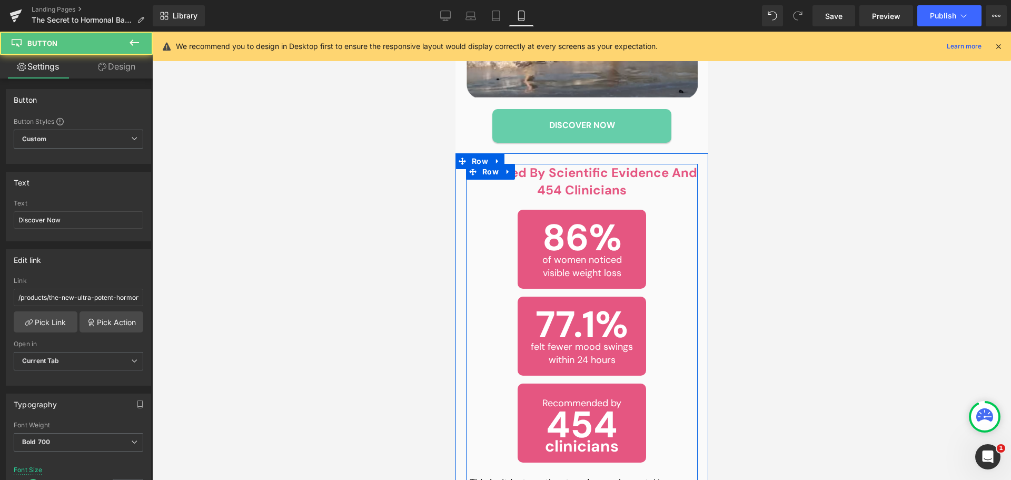
scroll to position [1884, 0]
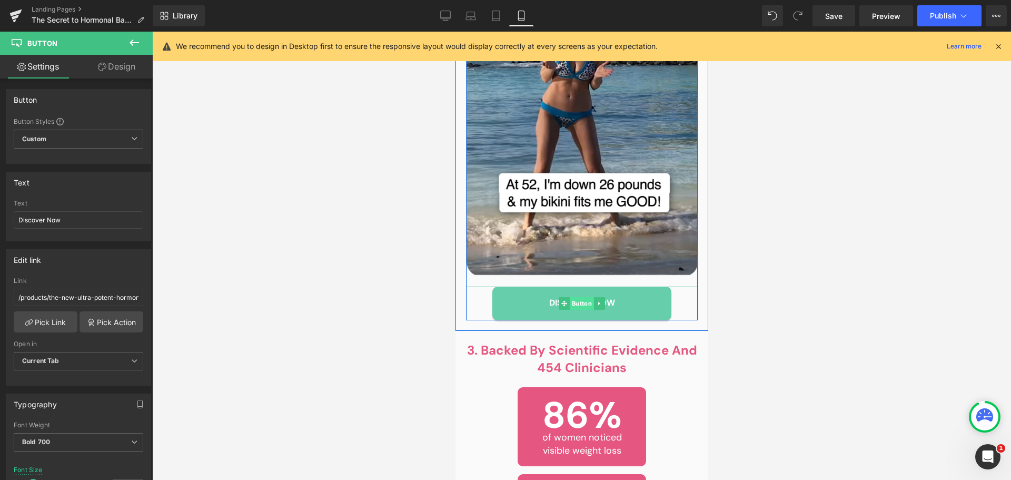
click at [573, 297] on span "Button" at bounding box center [581, 303] width 24 height 13
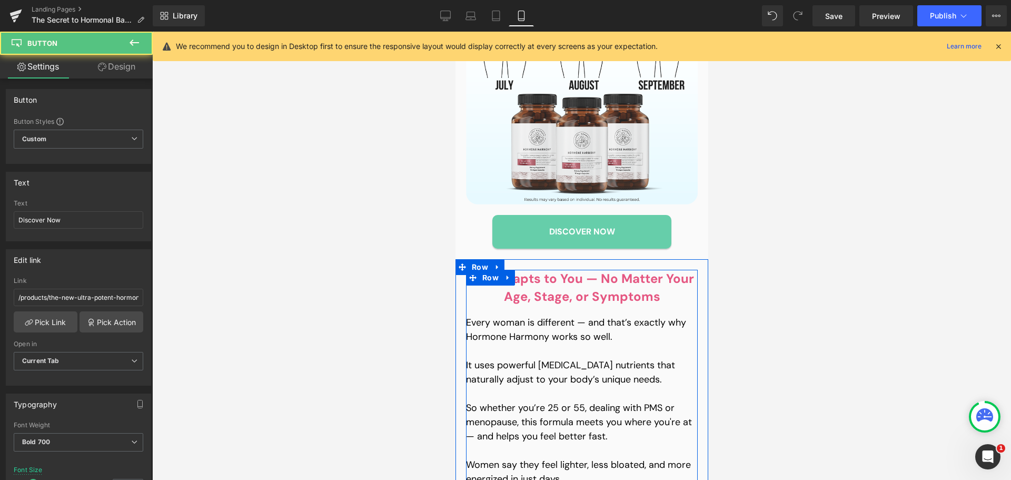
scroll to position [1305, 0]
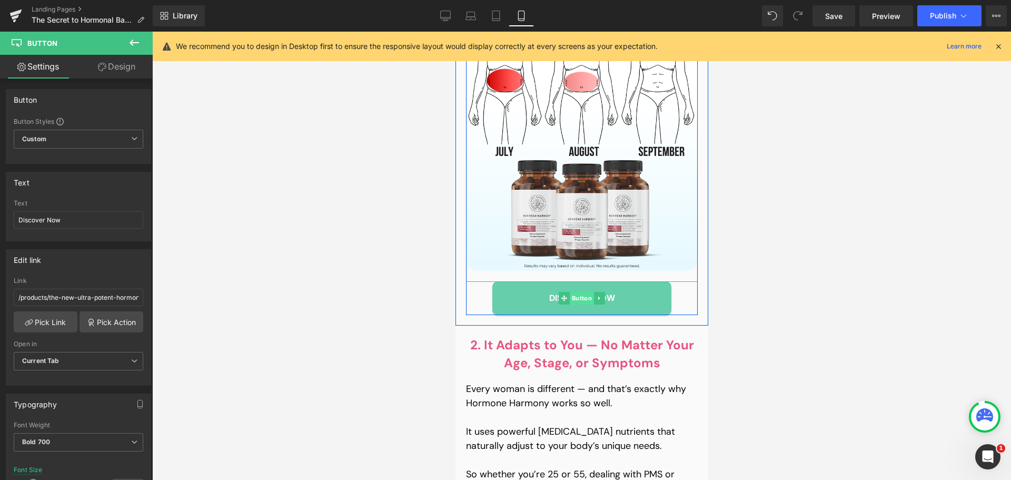
click at [576, 292] on span "Button" at bounding box center [581, 298] width 24 height 13
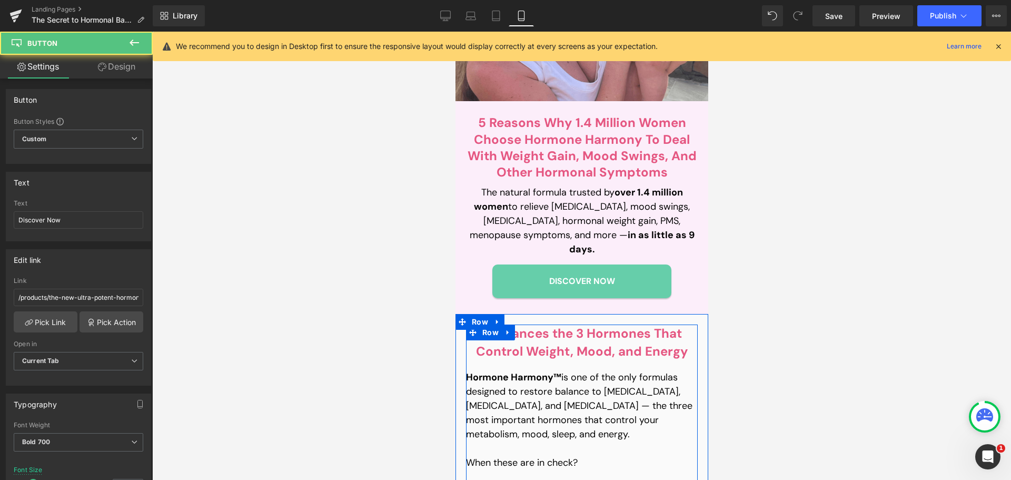
scroll to position [673, 0]
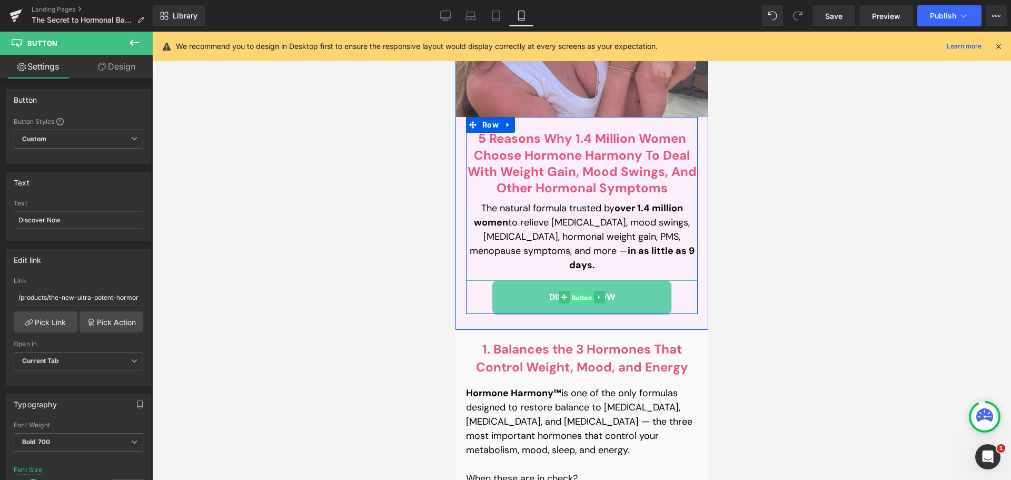
click at [574, 291] on span "Button" at bounding box center [581, 297] width 24 height 13
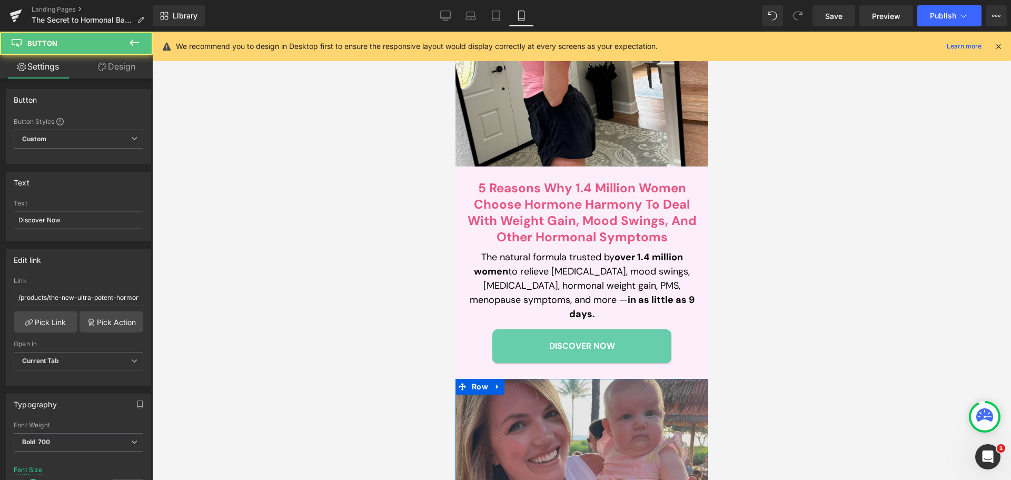
scroll to position [199, 0]
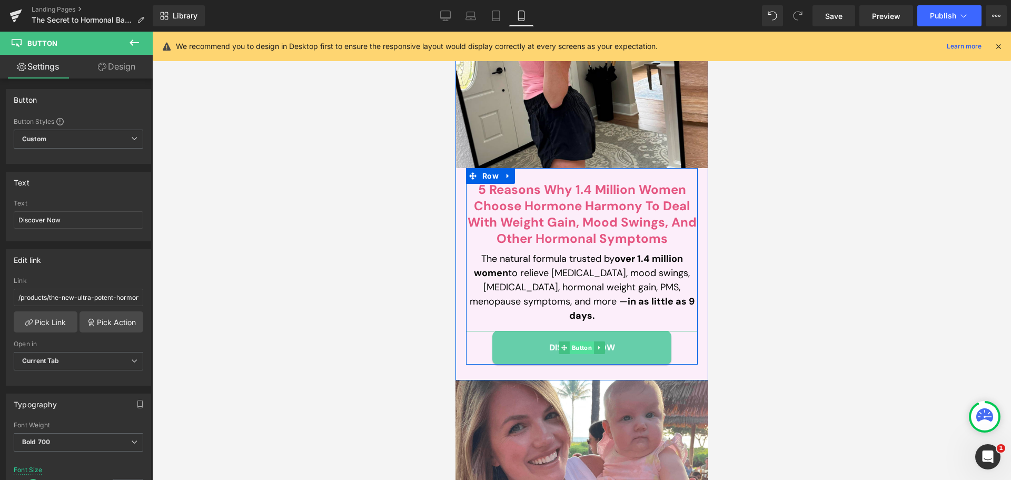
click at [578, 341] on span "Button" at bounding box center [581, 347] width 24 height 13
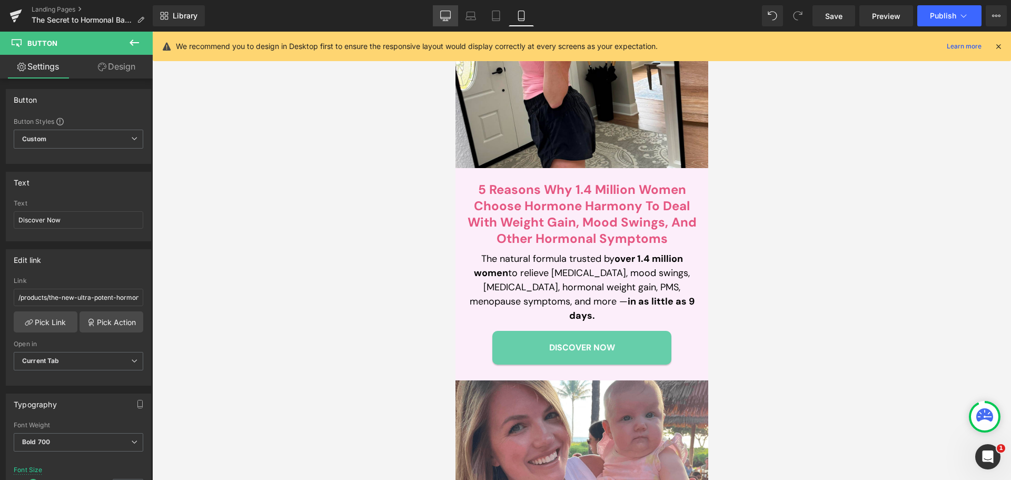
click at [438, 14] on link "Desktop" at bounding box center [445, 15] width 25 height 21
type input "22"
type input "100"
type input "129"
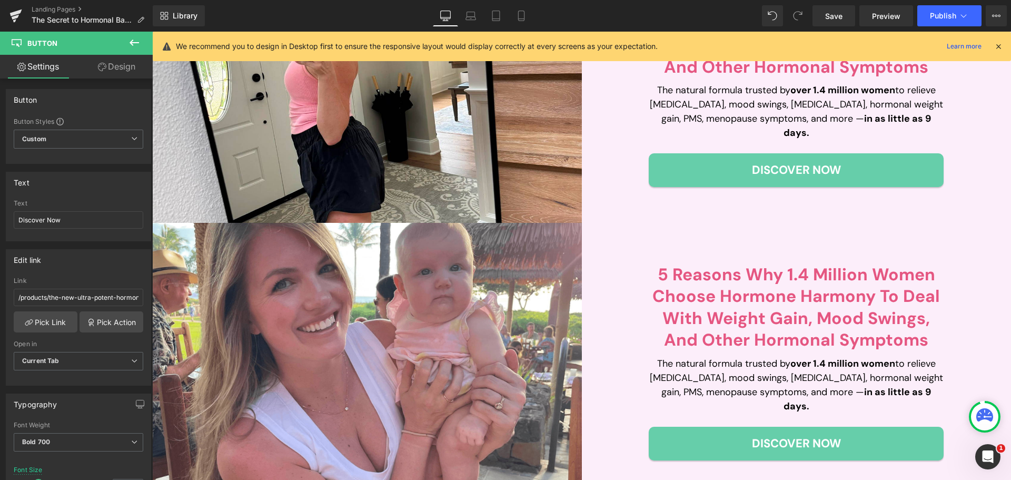
scroll to position [28, 0]
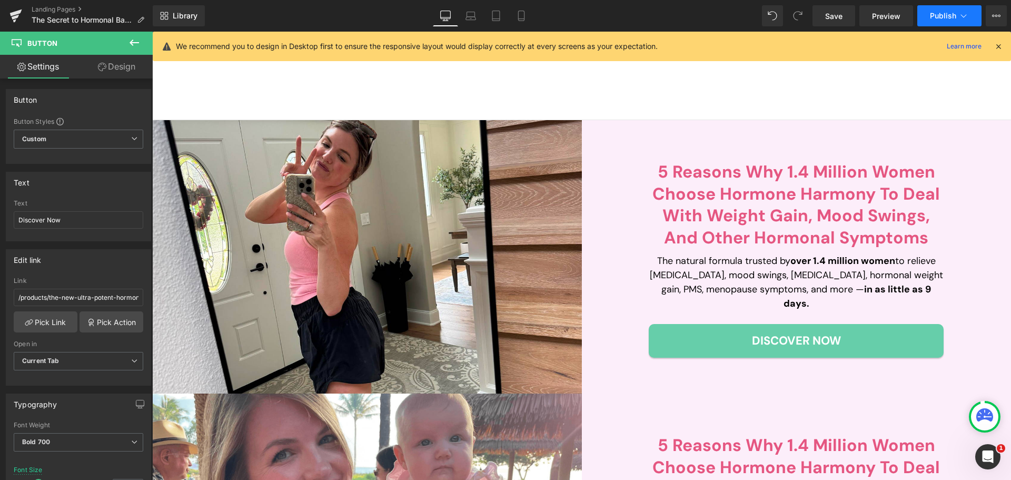
click at [938, 15] on span "Publish" at bounding box center [943, 16] width 26 height 8
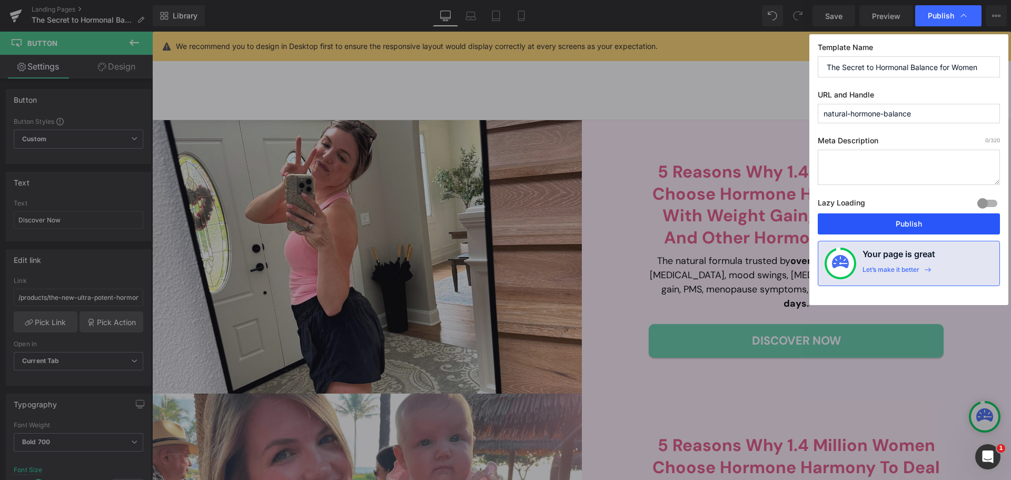
click at [894, 226] on button "Publish" at bounding box center [909, 223] width 182 height 21
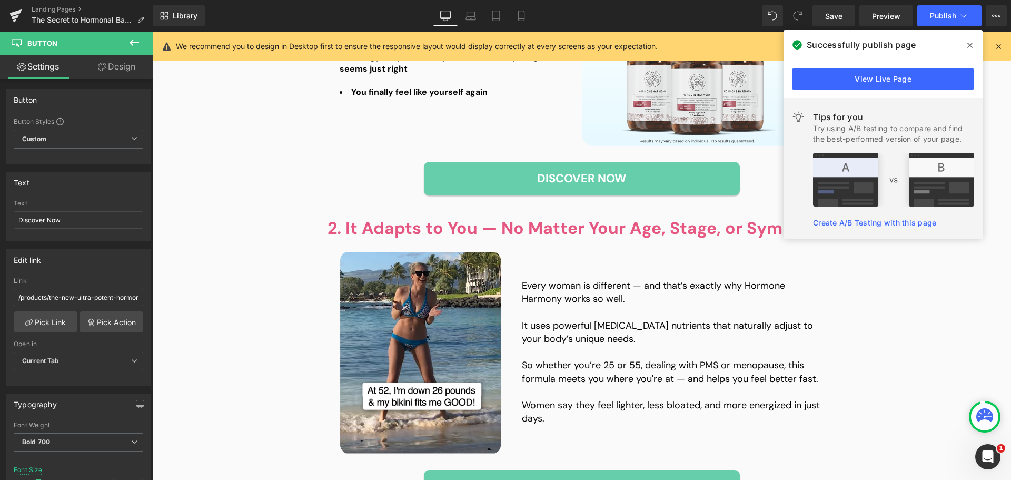
drag, startPoint x: 966, startPoint y: 44, endPoint x: 959, endPoint y: 58, distance: 15.8
click at [966, 44] on span at bounding box center [970, 45] width 17 height 17
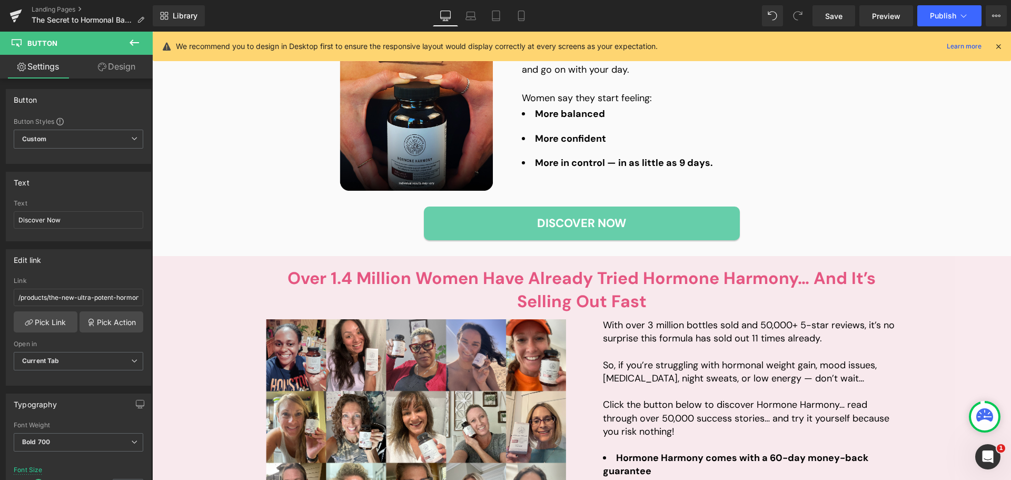
scroll to position [1977, 0]
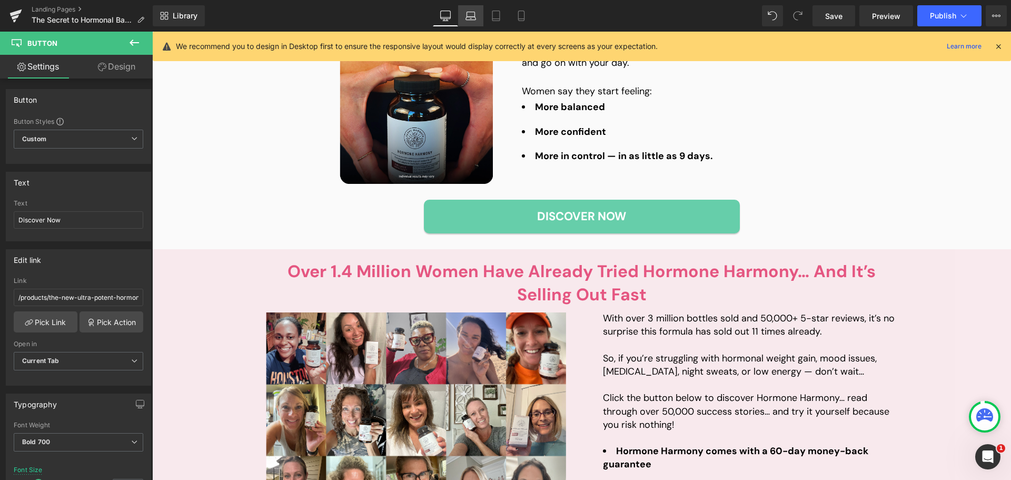
click at [470, 19] on icon at bounding box center [471, 18] width 10 height 3
type input "17"
type input "100"
type input "340"
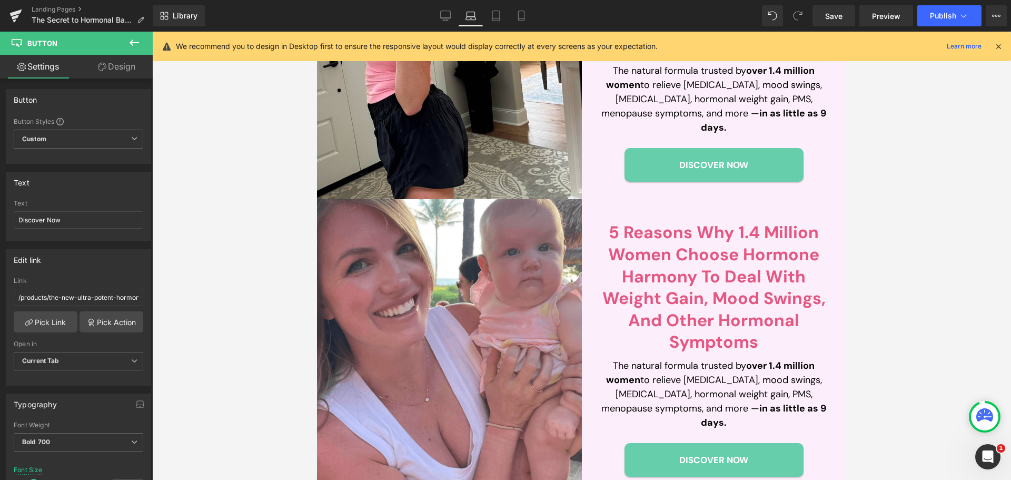
scroll to position [0, 0]
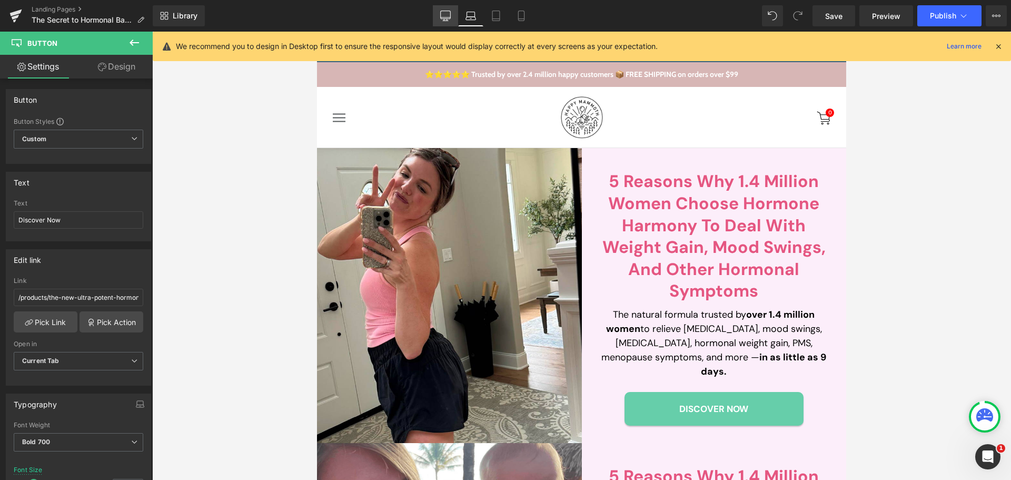
click at [438, 15] on link "Desktop" at bounding box center [445, 15] width 25 height 21
type input "22"
type input "100"
type input "129"
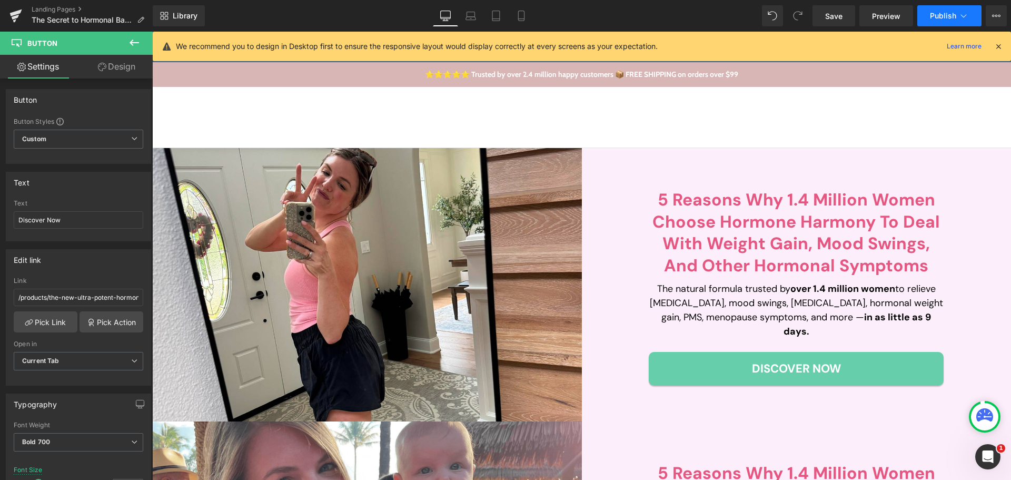
click at [939, 10] on button "Publish" at bounding box center [950, 15] width 64 height 21
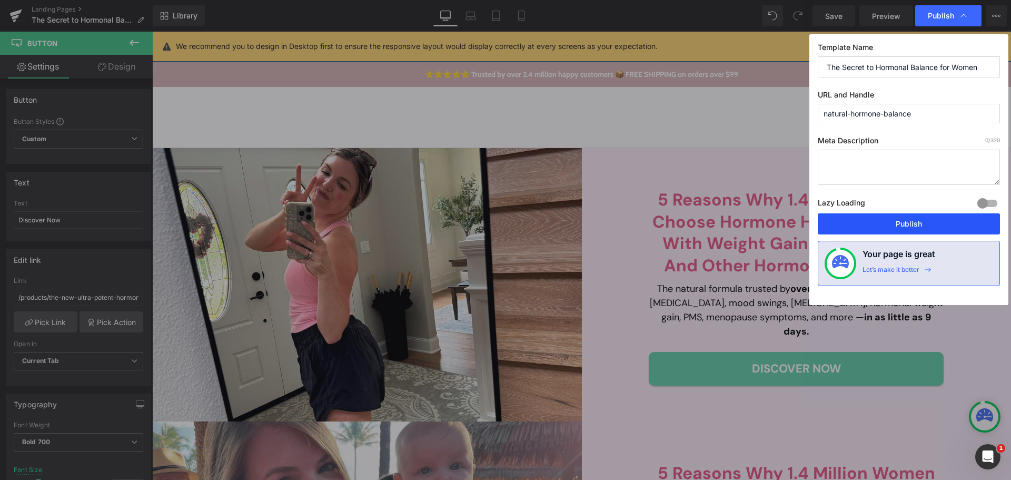
click at [892, 220] on button "Publish" at bounding box center [909, 223] width 182 height 21
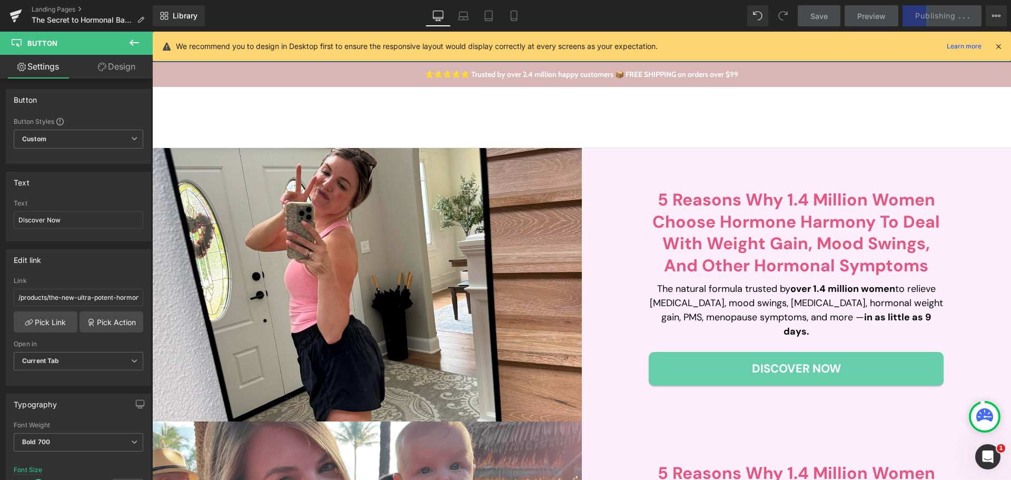
click at [1001, 47] on icon at bounding box center [998, 46] width 9 height 9
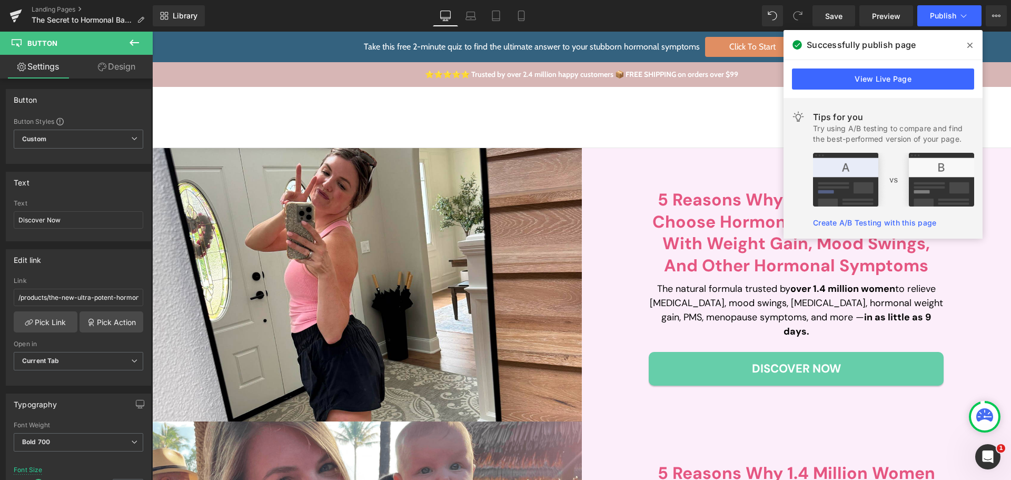
click at [967, 38] on span at bounding box center [970, 45] width 17 height 17
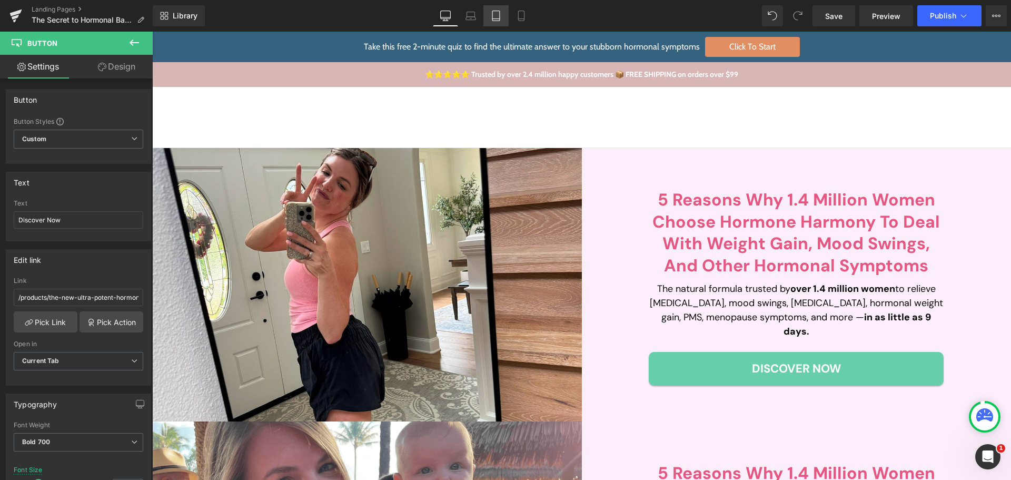
click at [490, 13] on link "Tablet" at bounding box center [496, 15] width 25 height 21
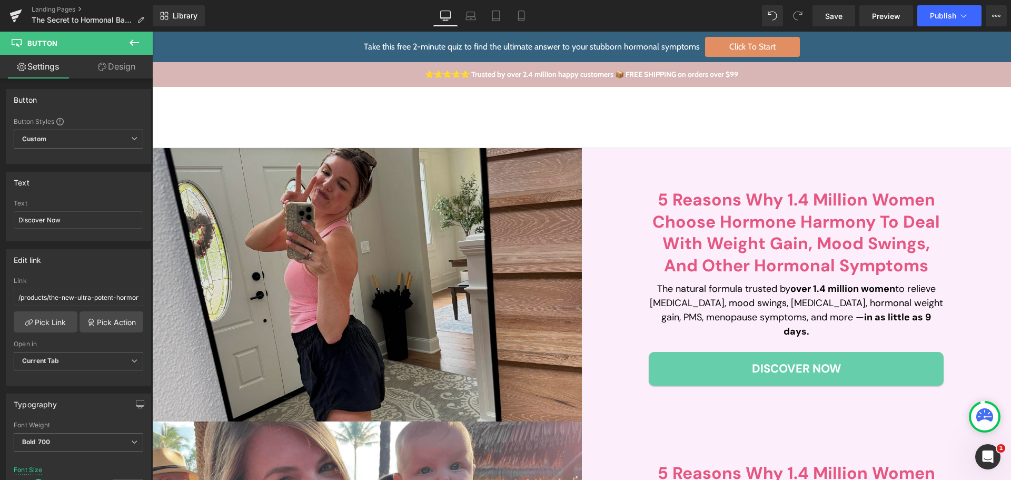
type input "17"
type input "100"
type input "340"
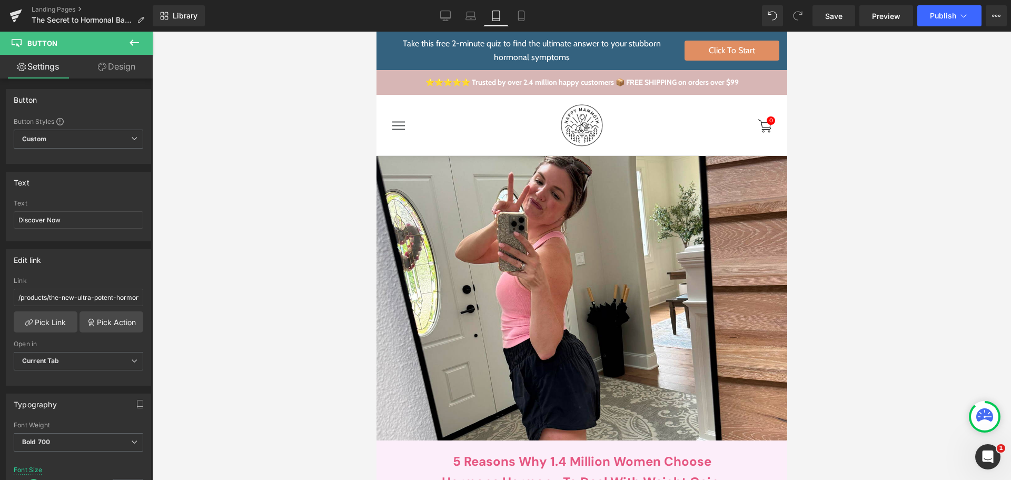
scroll to position [219, 0]
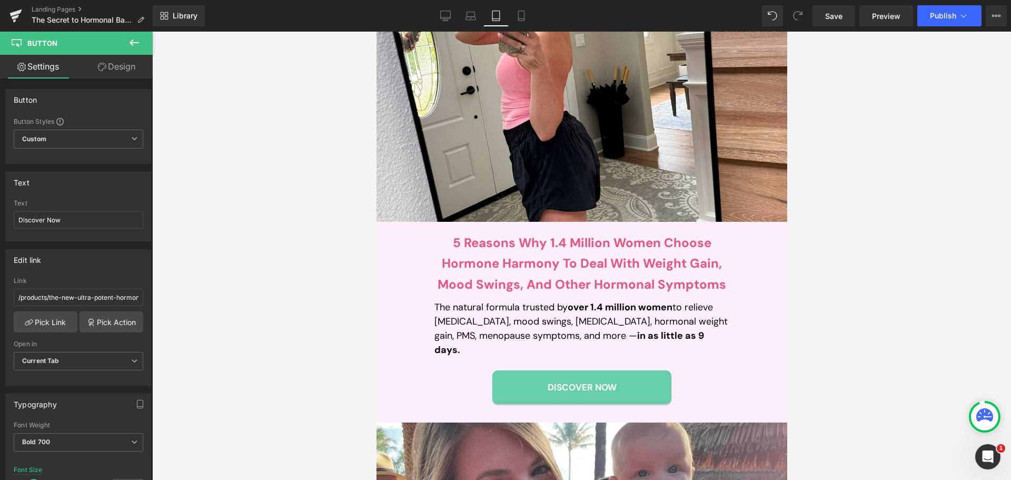
click at [514, 319] on p "The natural formula trusted by over 1.4 million women to relieve [MEDICAL_DATA]…" at bounding box center [581, 328] width 295 height 57
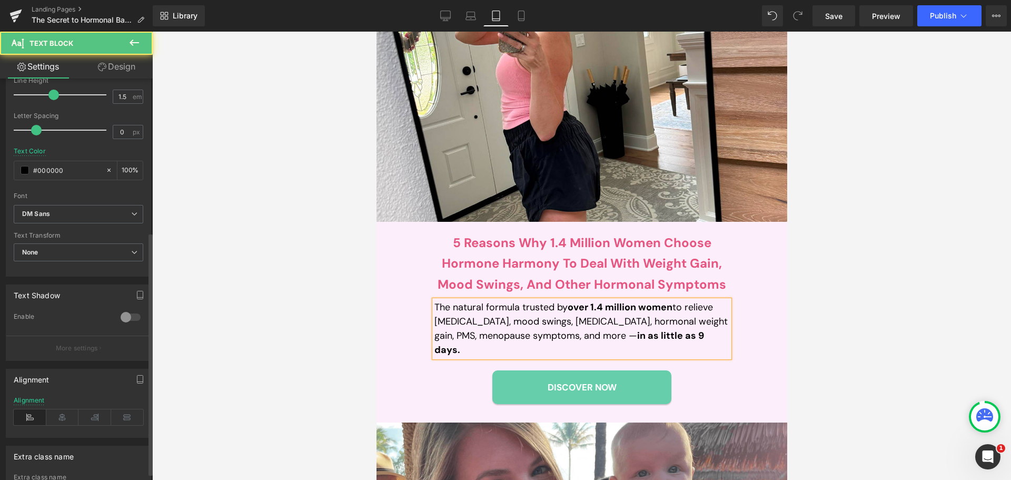
scroll to position [265, 0]
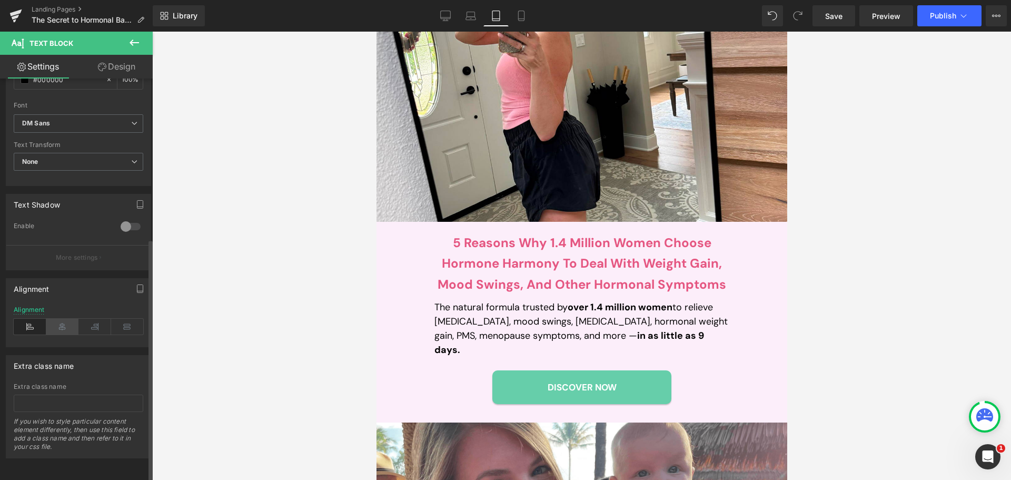
click at [62, 319] on icon at bounding box center [62, 327] width 33 height 16
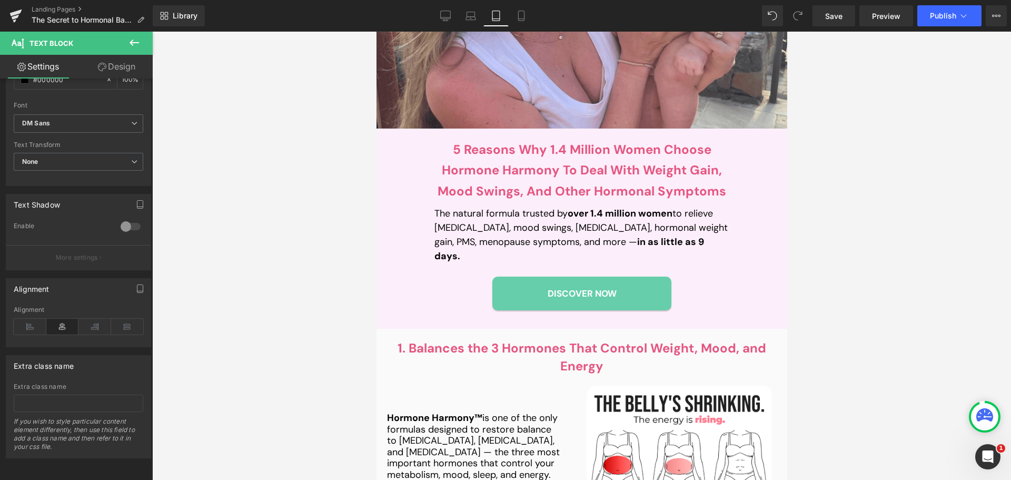
scroll to position [956, 0]
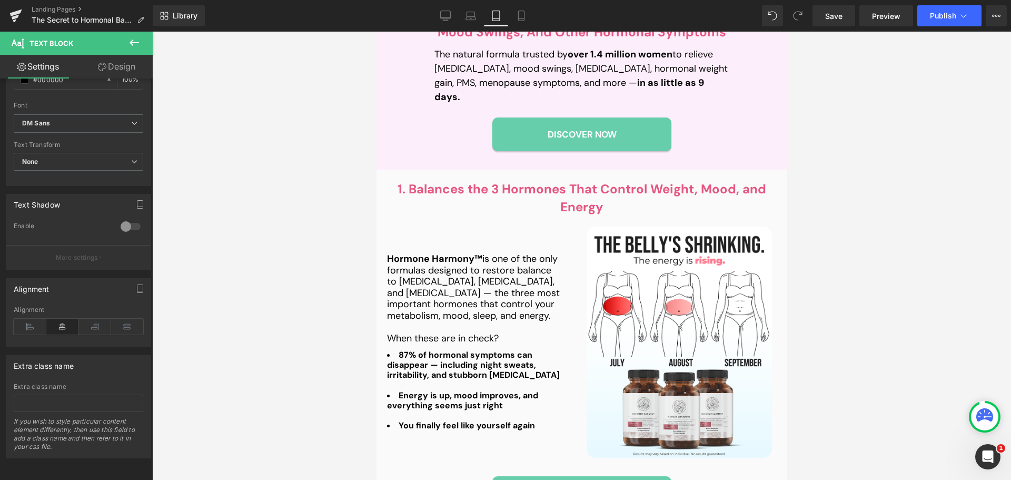
click at [460, 74] on div "The natural formula trusted by over 1.4 million women to relieve [MEDICAL_DATA]…" at bounding box center [581, 75] width 295 height 57
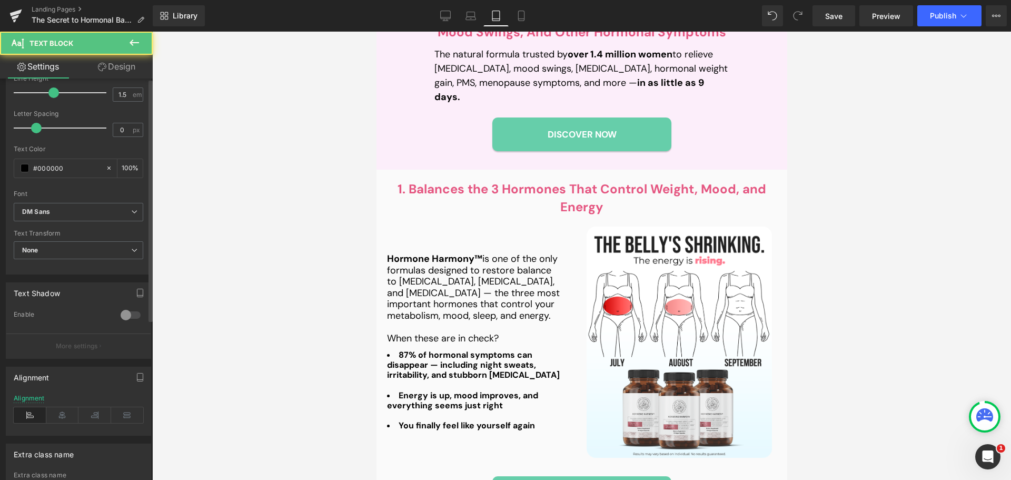
scroll to position [265, 0]
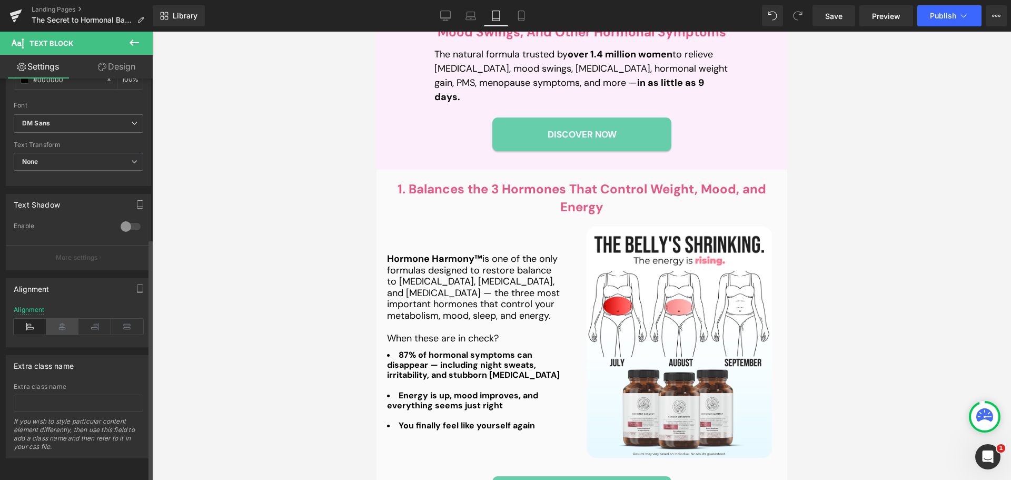
click at [62, 320] on icon at bounding box center [62, 327] width 33 height 16
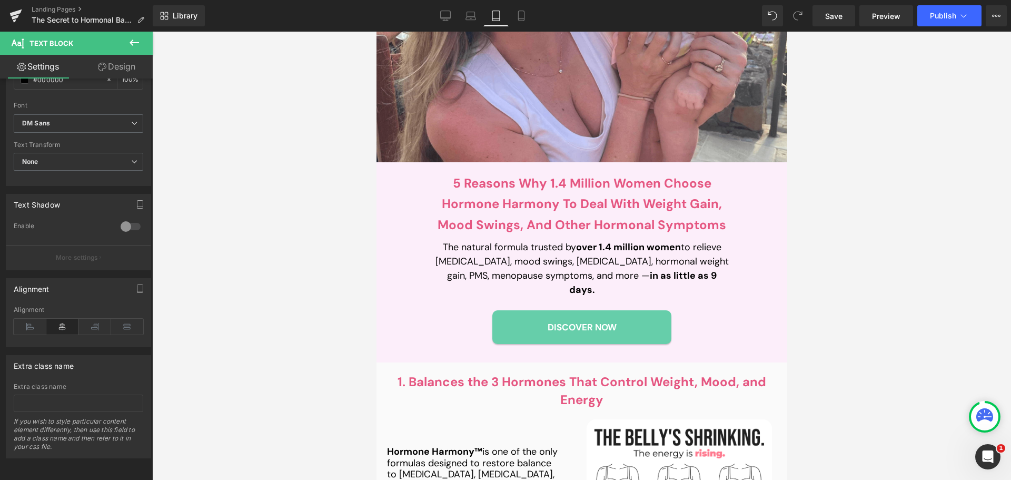
scroll to position [745, 0]
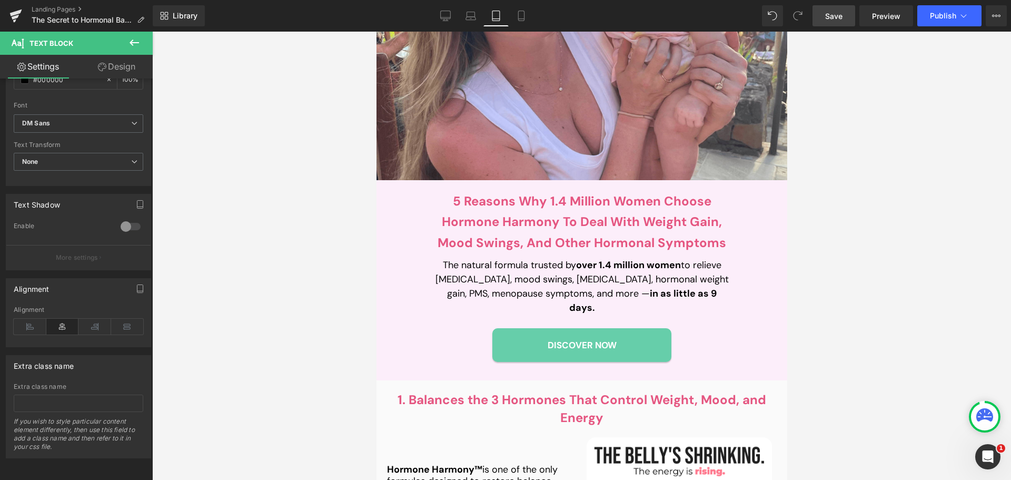
click at [843, 22] on link "Save" at bounding box center [834, 15] width 43 height 21
click at [821, 18] on link "Save" at bounding box center [834, 15] width 43 height 21
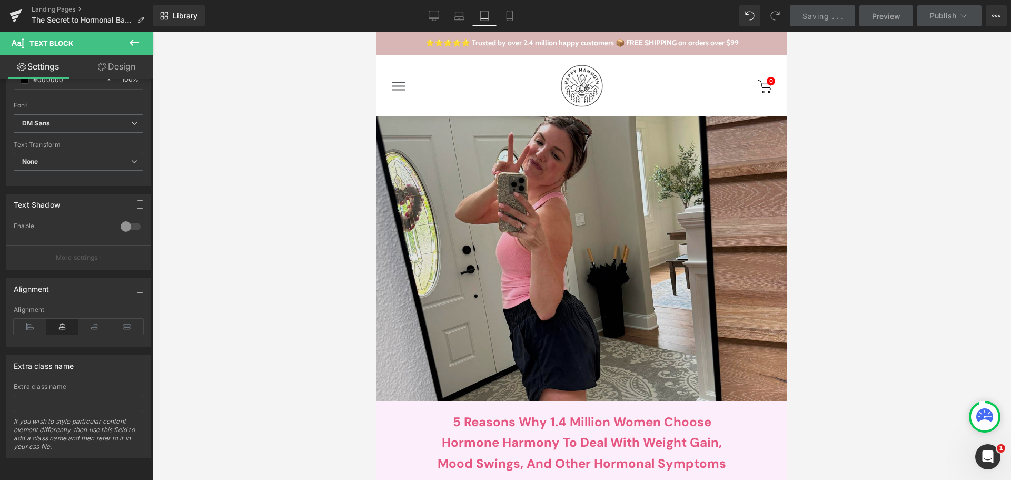
scroll to position [0, 0]
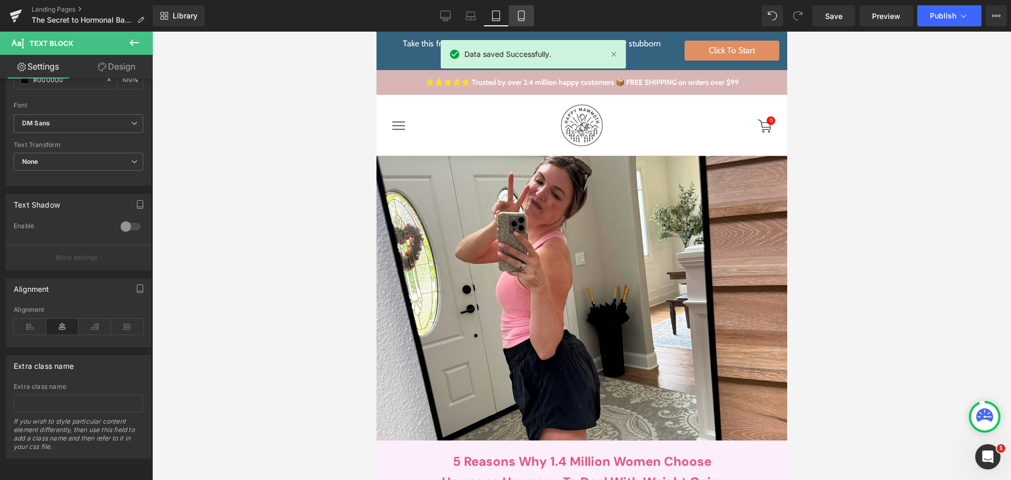
click at [526, 11] on icon at bounding box center [521, 16] width 11 height 11
type input "100"
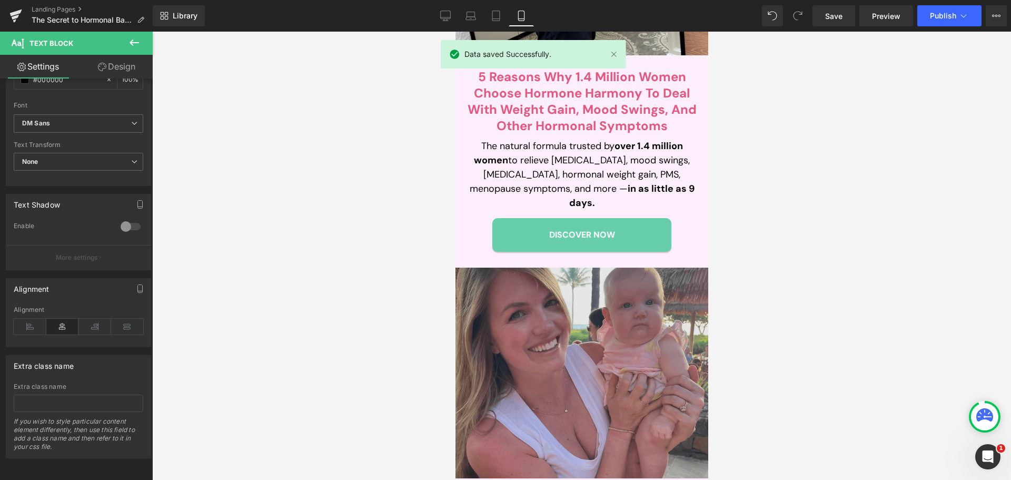
scroll to position [527, 0]
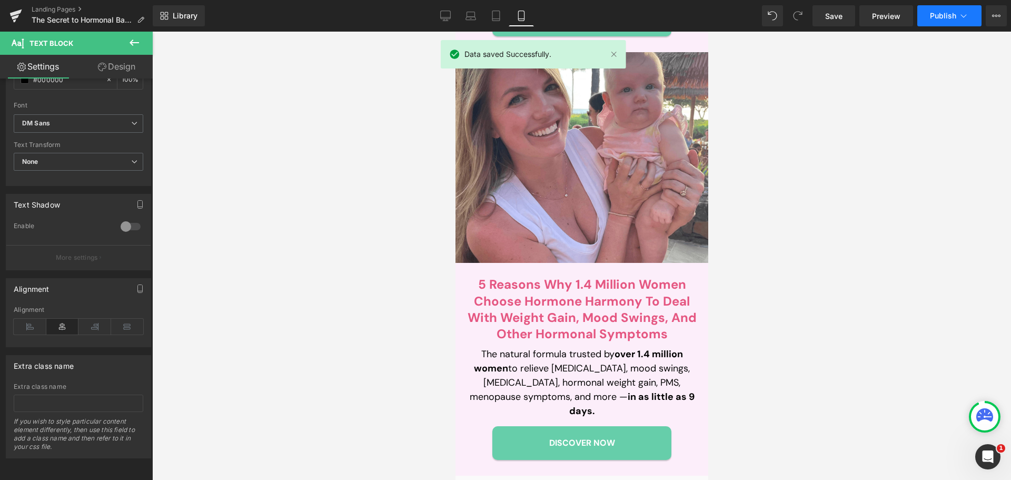
click at [932, 12] on span "Publish" at bounding box center [943, 16] width 26 height 8
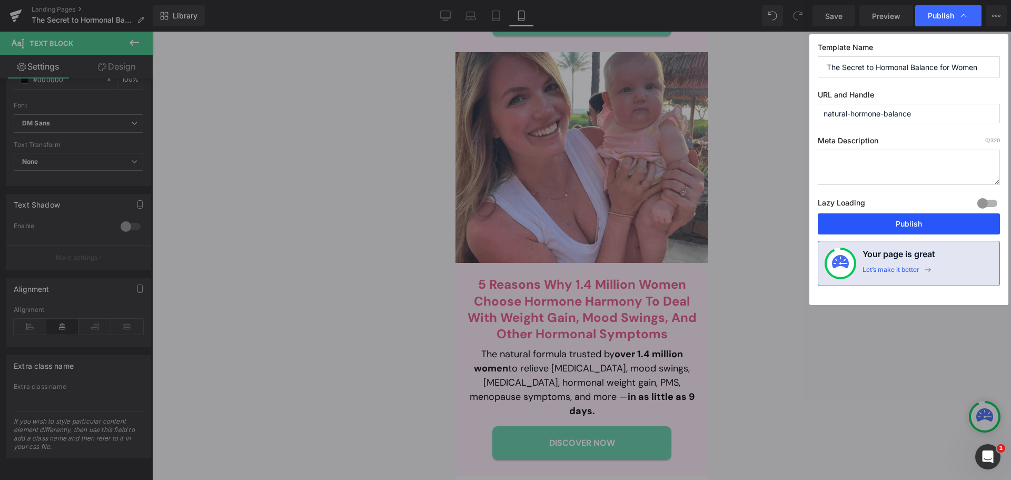
click at [894, 218] on button "Publish" at bounding box center [909, 223] width 182 height 21
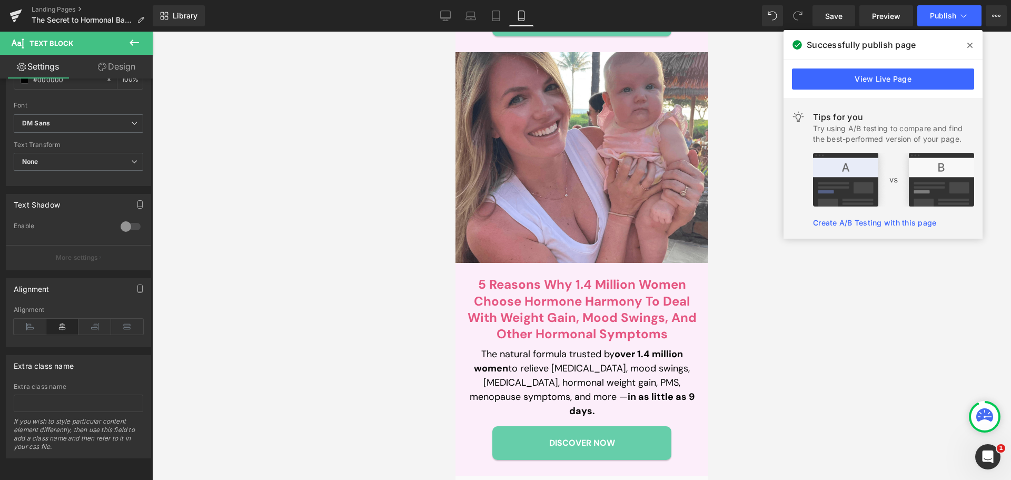
click at [968, 42] on icon at bounding box center [970, 45] width 5 height 8
